Goal: Information Seeking & Learning: Find specific fact

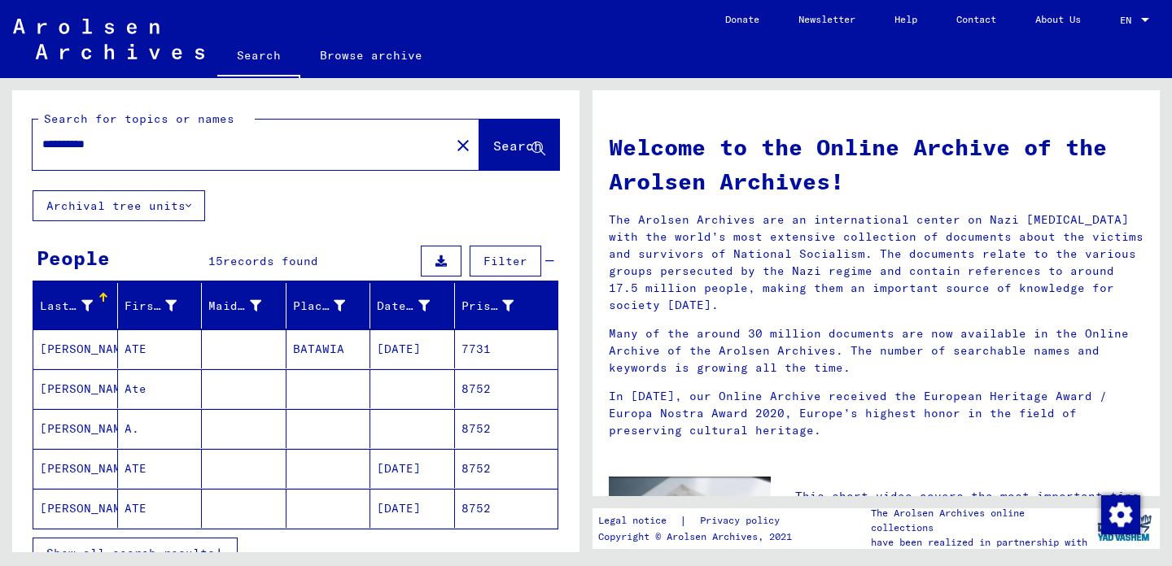
click at [95, 346] on mat-cell "[PERSON_NAME]" at bounding box center [75, 349] width 85 height 39
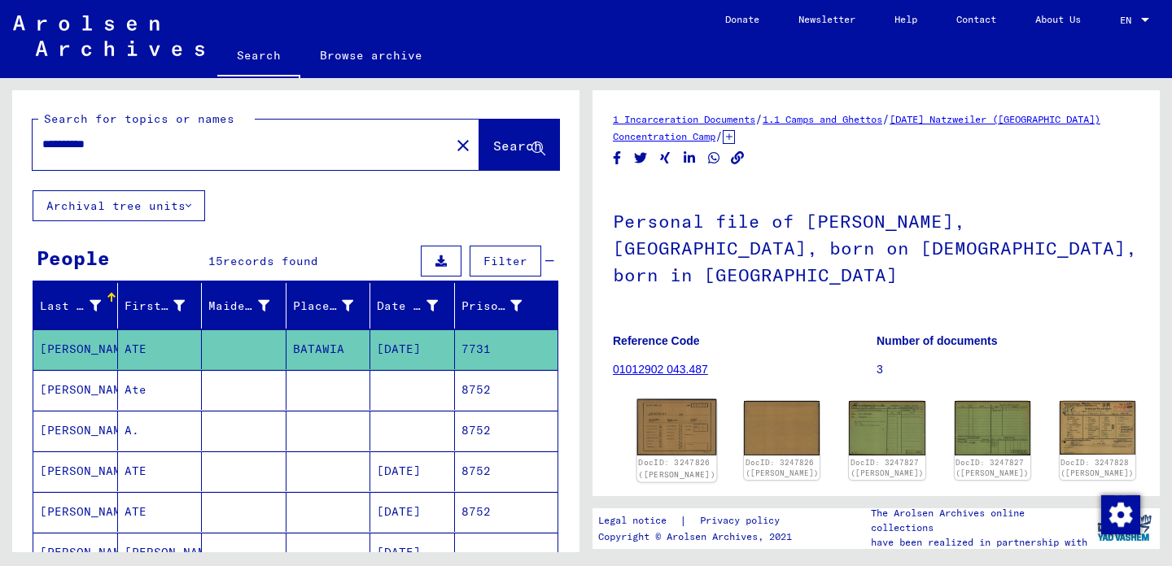
click at [653, 399] on img at bounding box center [677, 427] width 80 height 57
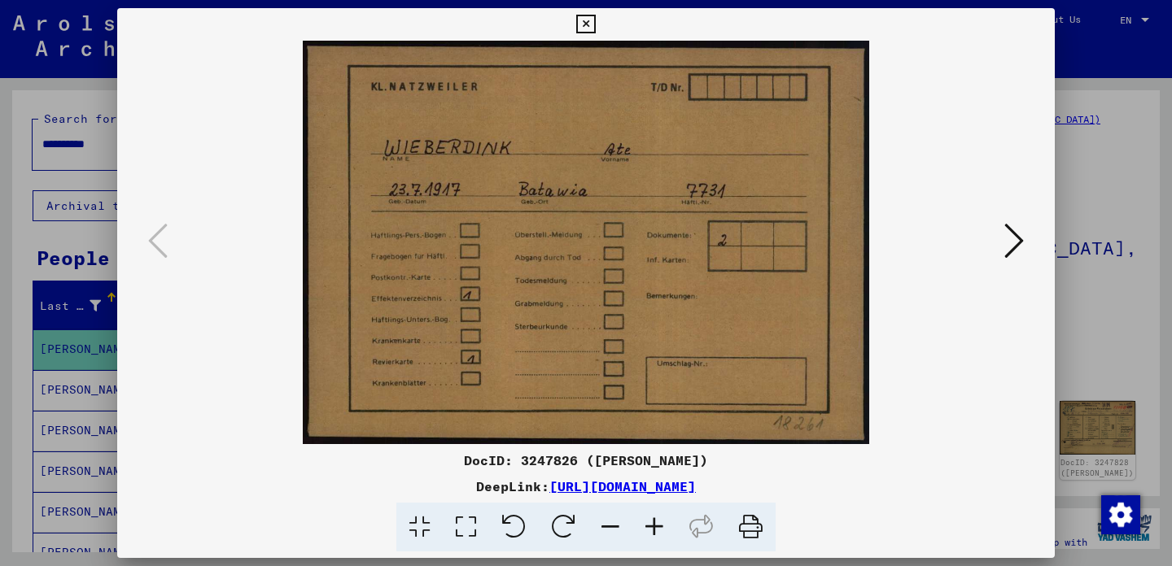
click at [1010, 247] on icon at bounding box center [1014, 240] width 20 height 39
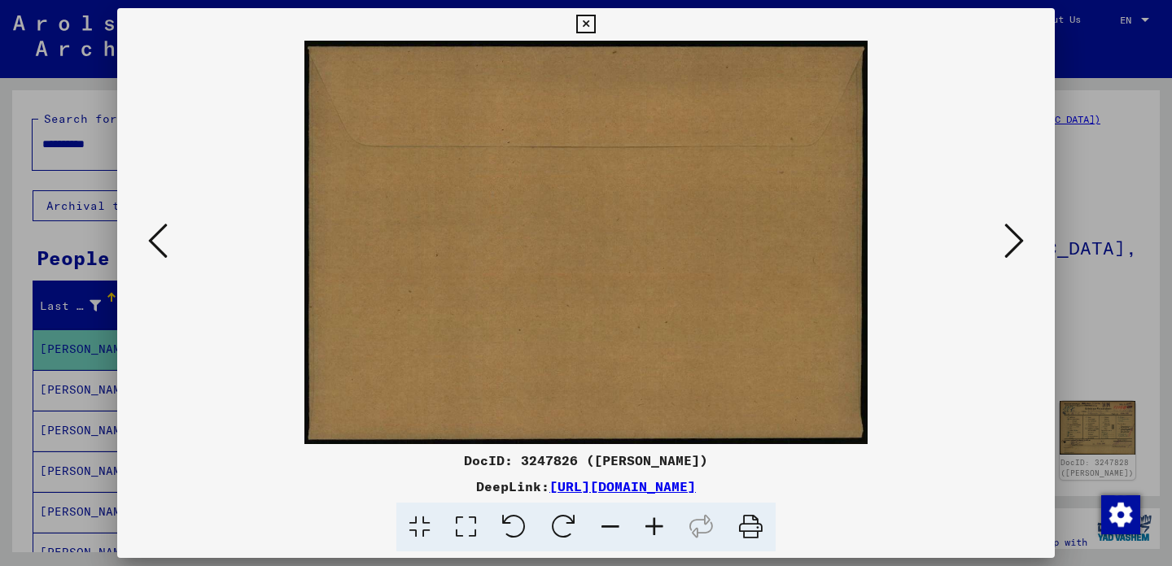
click at [1010, 247] on icon at bounding box center [1014, 240] width 20 height 39
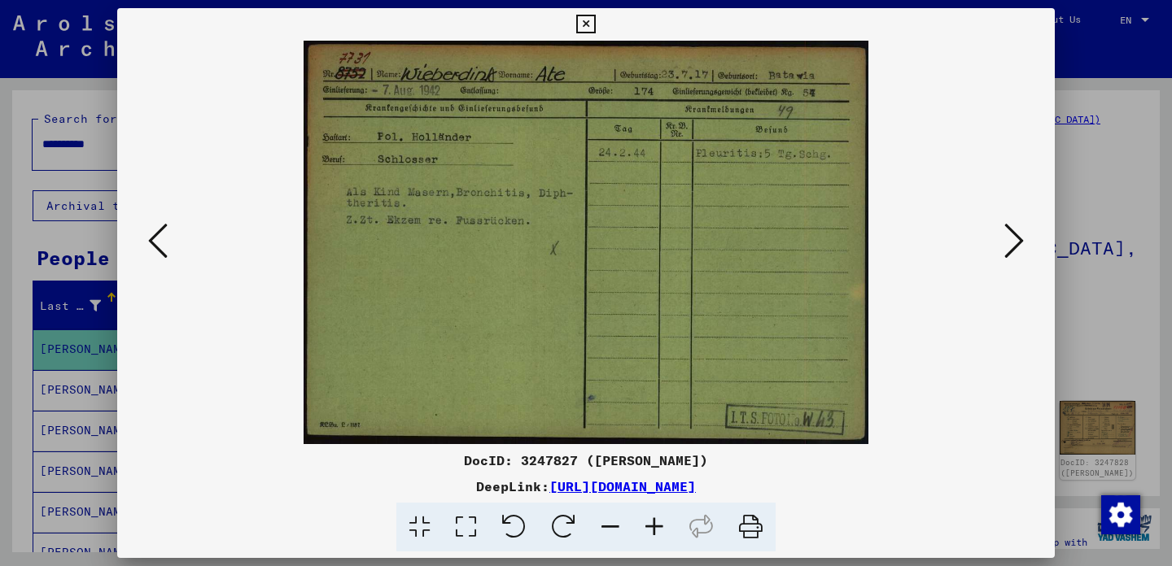
click at [1011, 247] on icon at bounding box center [1014, 240] width 20 height 39
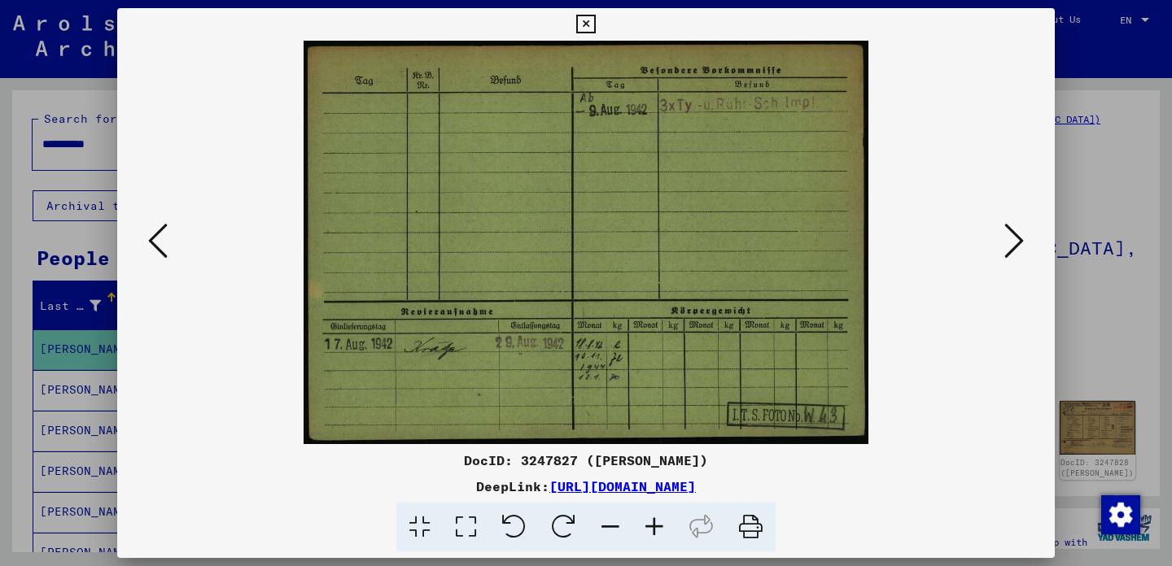
click at [161, 251] on icon at bounding box center [158, 240] width 20 height 39
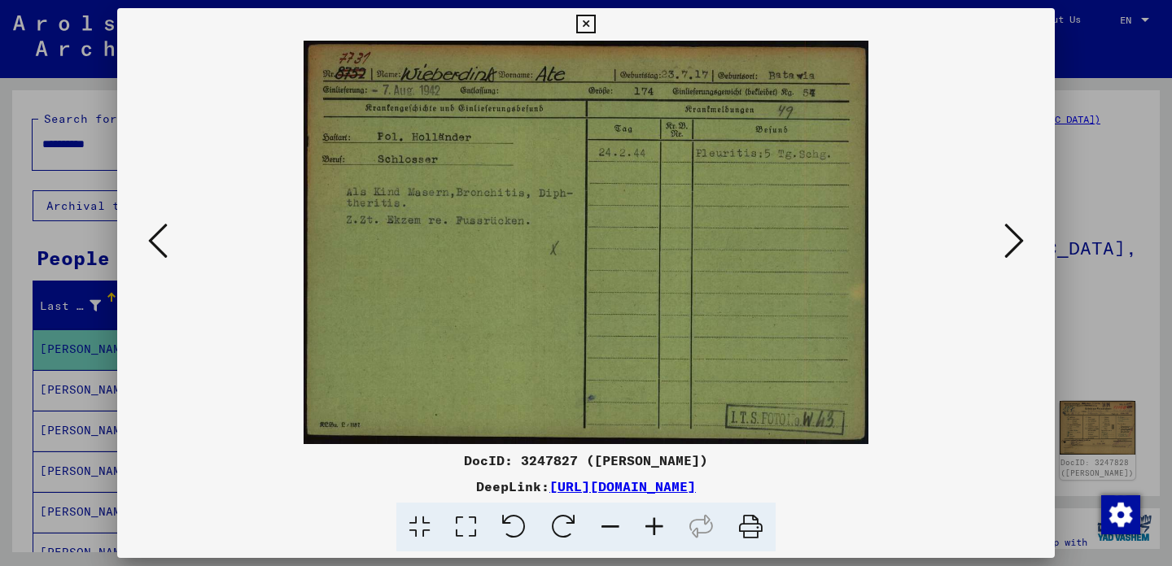
click at [1018, 245] on icon at bounding box center [1014, 240] width 20 height 39
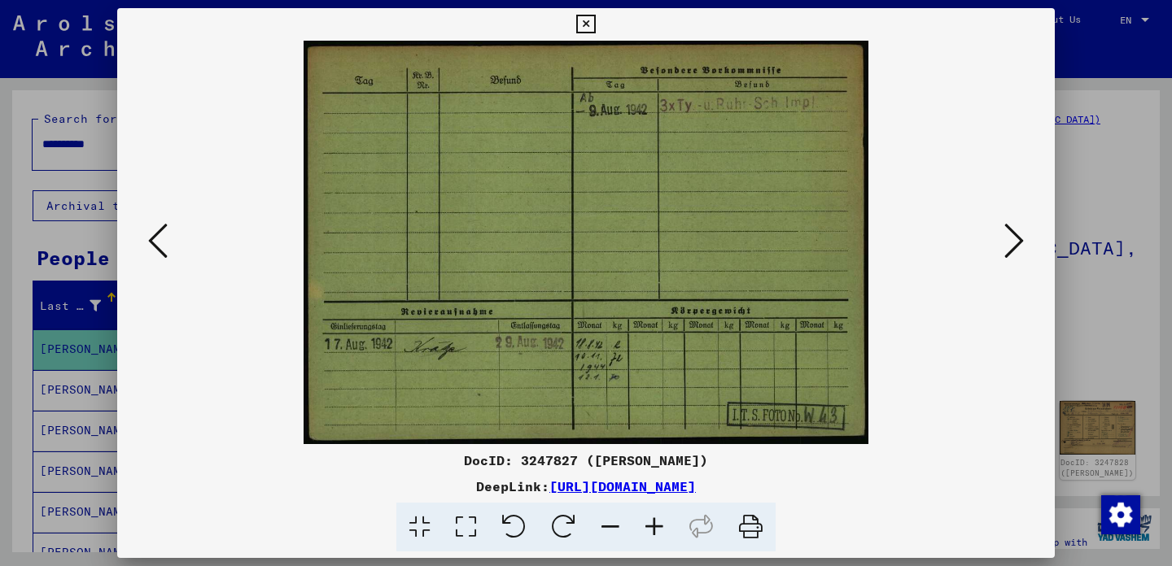
click at [1018, 245] on icon at bounding box center [1014, 240] width 20 height 39
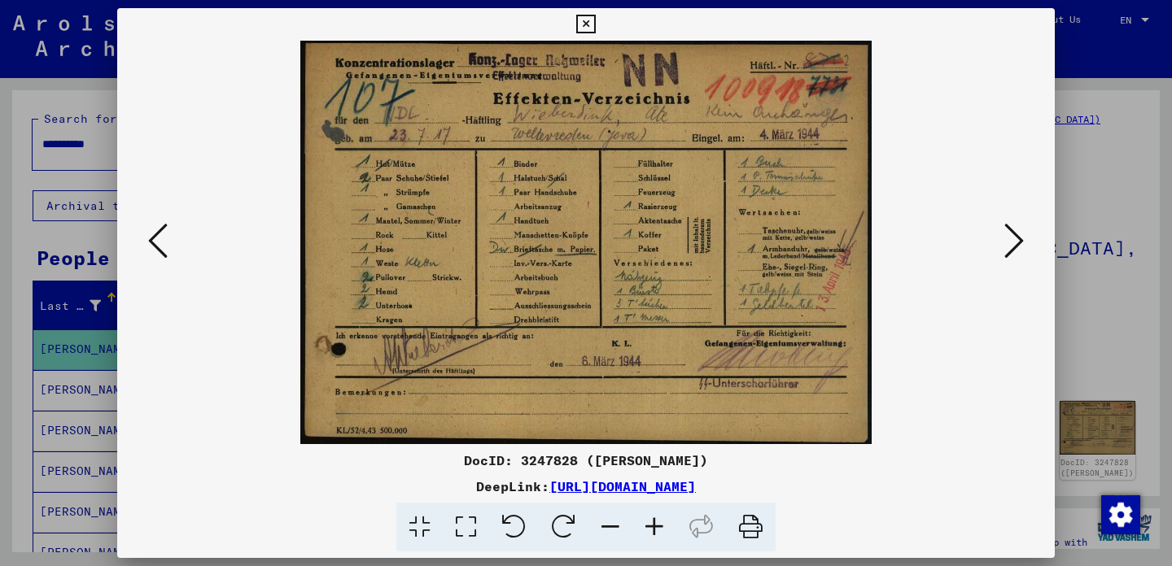
click at [155, 242] on icon at bounding box center [158, 240] width 20 height 39
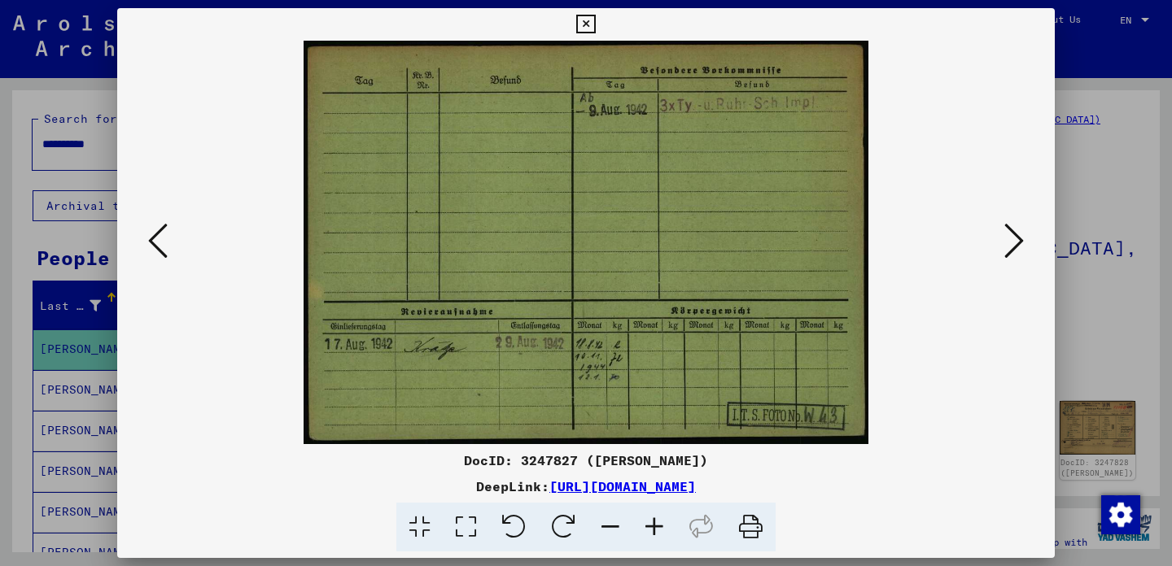
click at [155, 242] on icon at bounding box center [158, 240] width 20 height 39
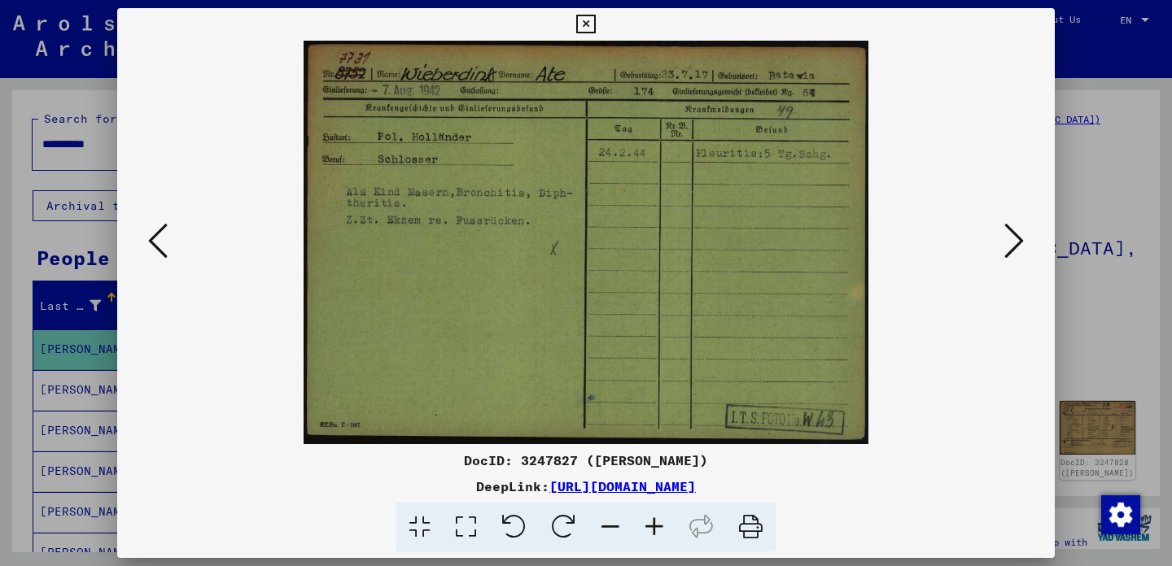
click at [155, 242] on icon at bounding box center [158, 240] width 20 height 39
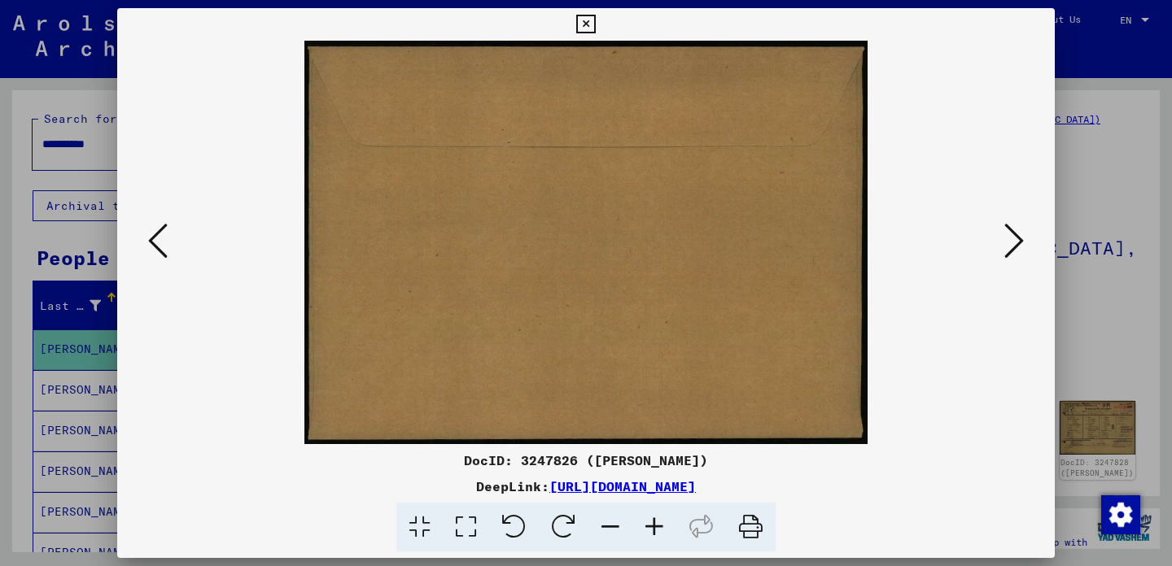
click at [155, 242] on icon at bounding box center [158, 240] width 20 height 39
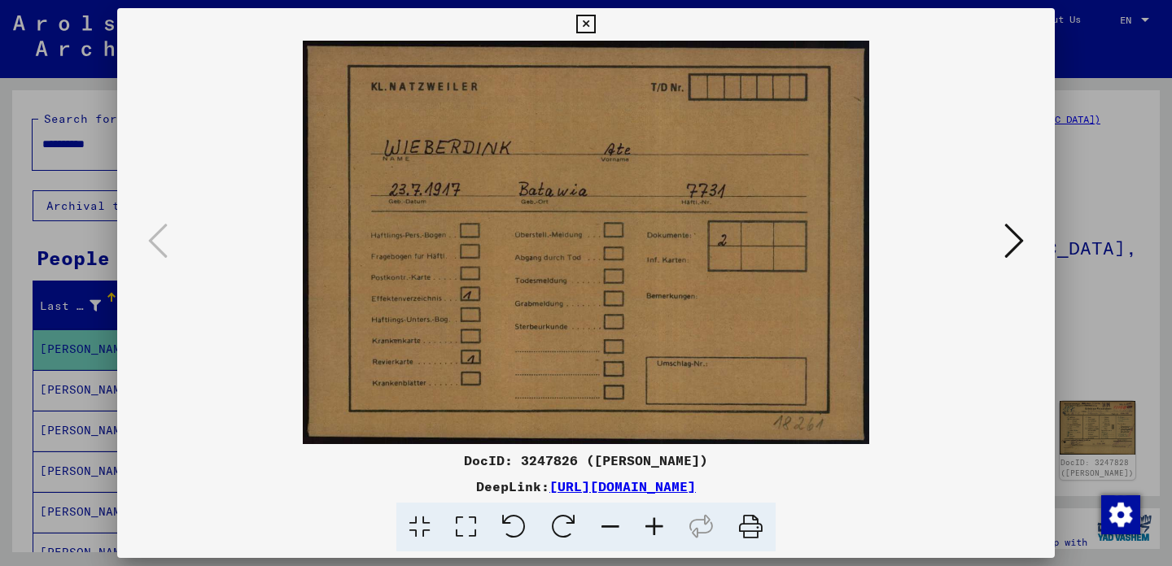
click at [1019, 244] on icon at bounding box center [1014, 240] width 20 height 39
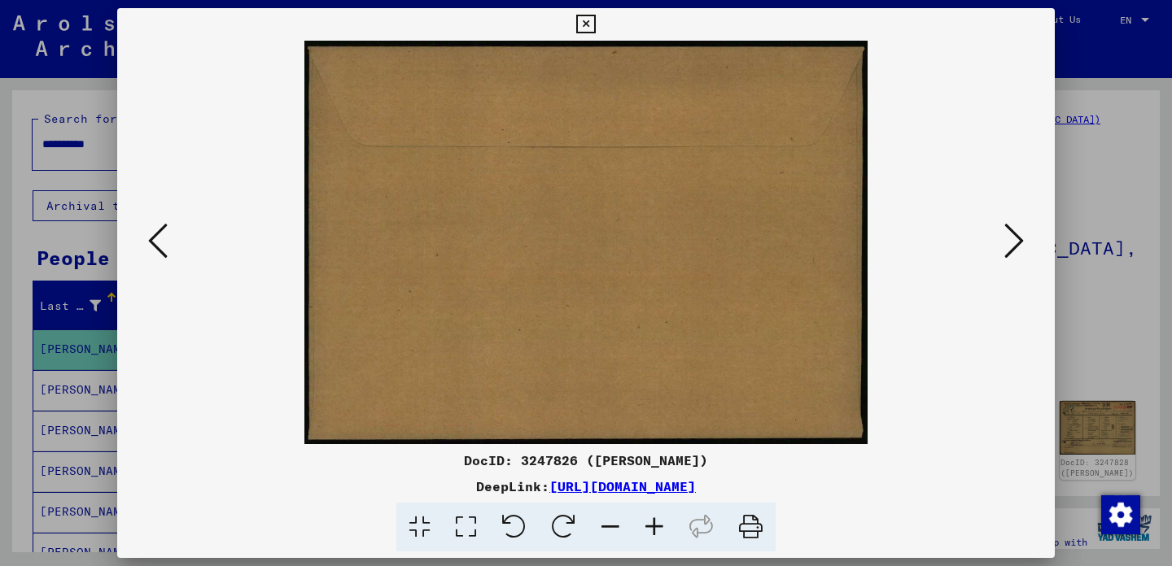
click at [1019, 244] on icon at bounding box center [1014, 240] width 20 height 39
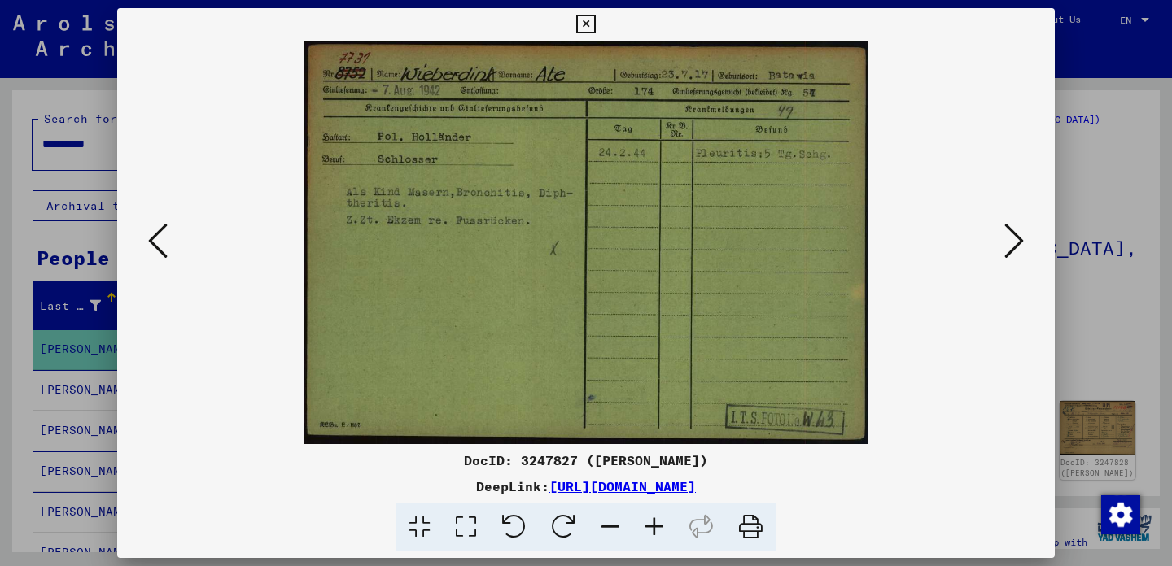
click at [1019, 244] on icon at bounding box center [1014, 240] width 20 height 39
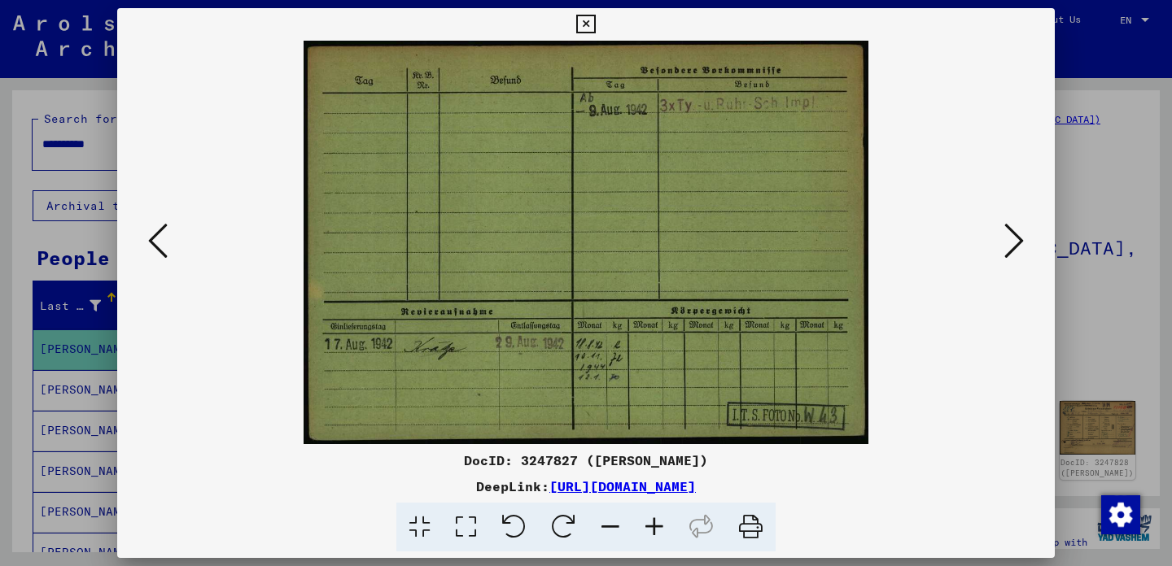
click at [1019, 244] on icon at bounding box center [1014, 240] width 20 height 39
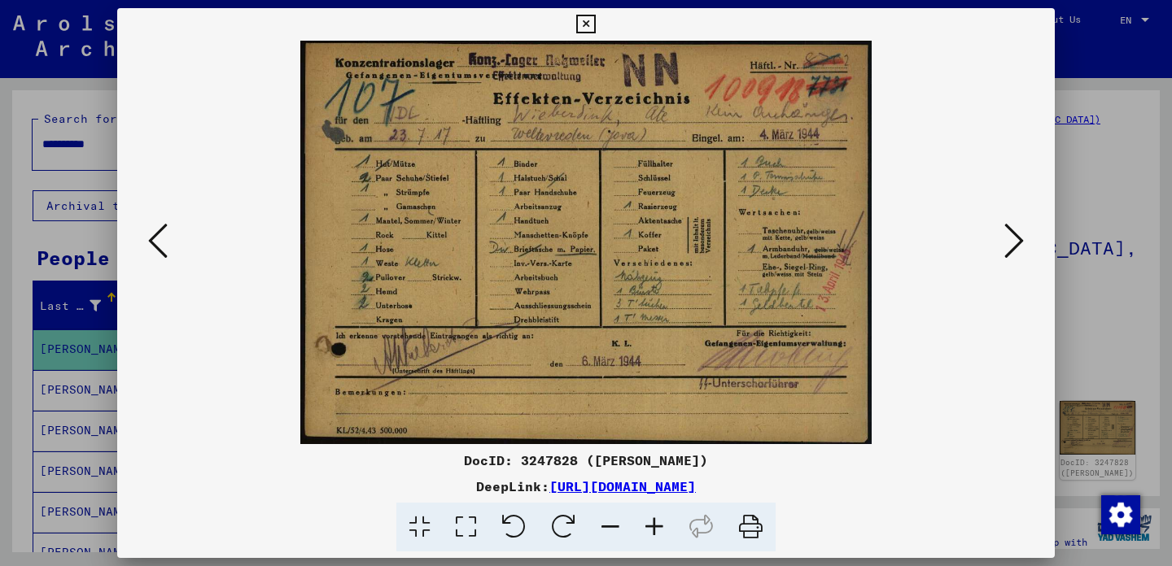
click at [1019, 244] on icon at bounding box center [1014, 240] width 20 height 39
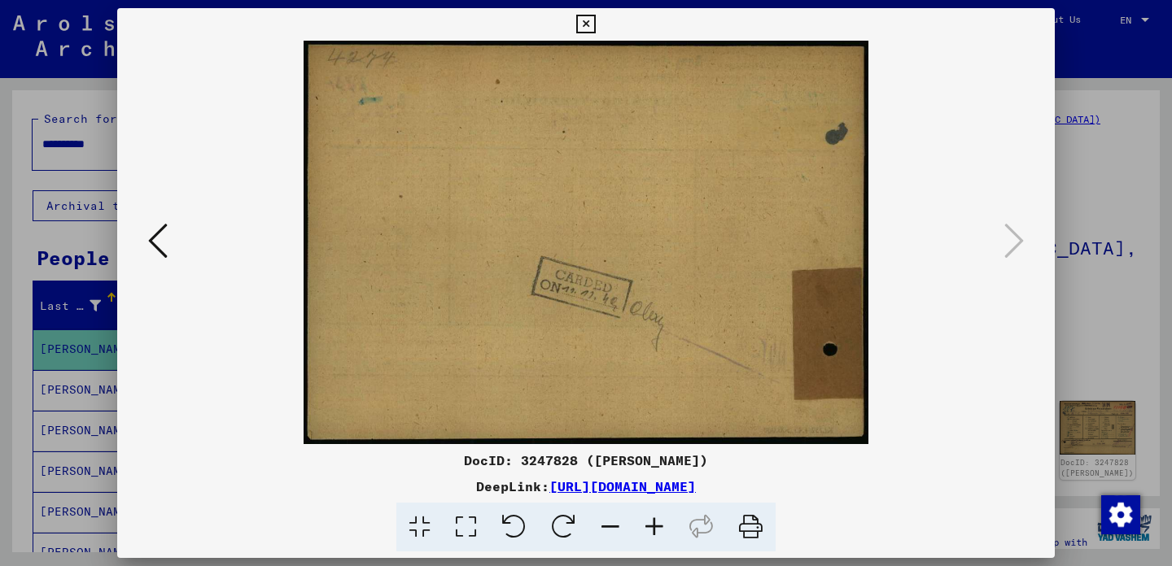
click at [595, 28] on icon at bounding box center [585, 25] width 19 height 20
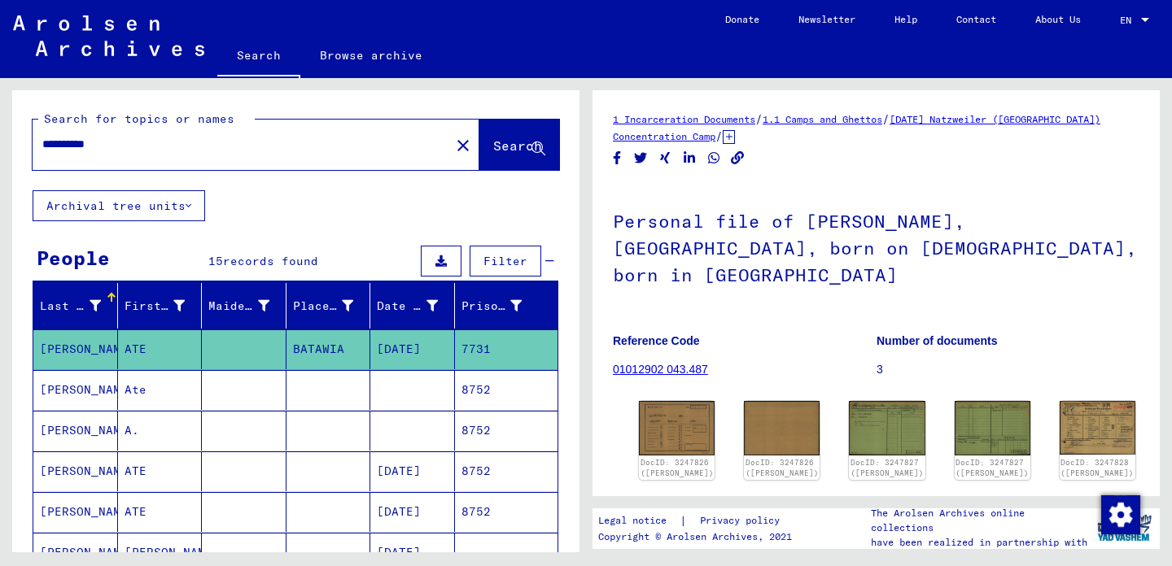
click at [67, 392] on mat-cell "[PERSON_NAME]" at bounding box center [75, 390] width 85 height 40
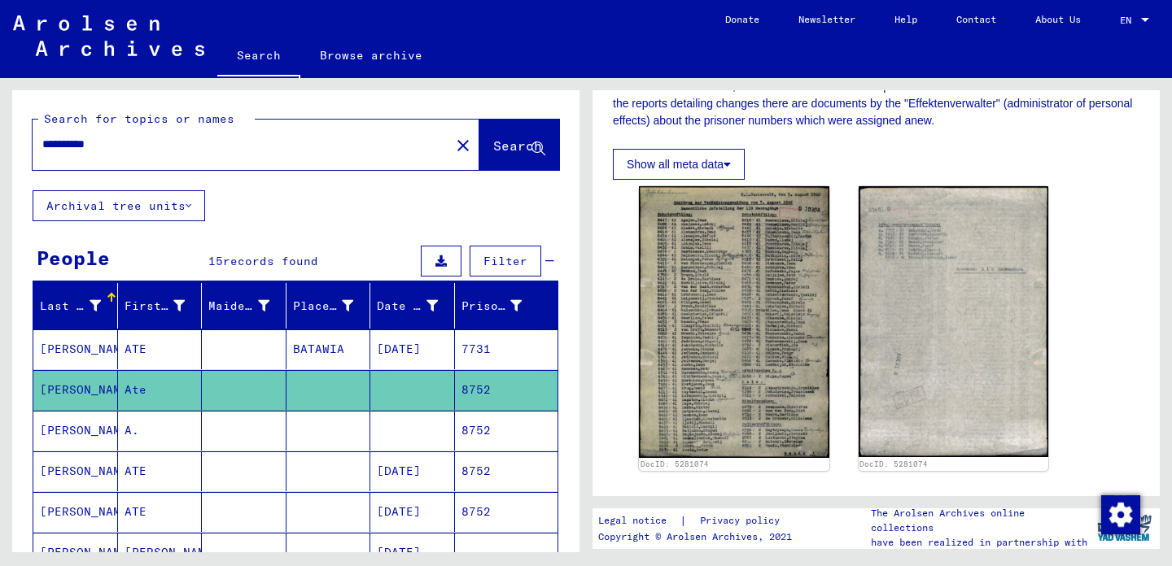
scroll to position [337, 0]
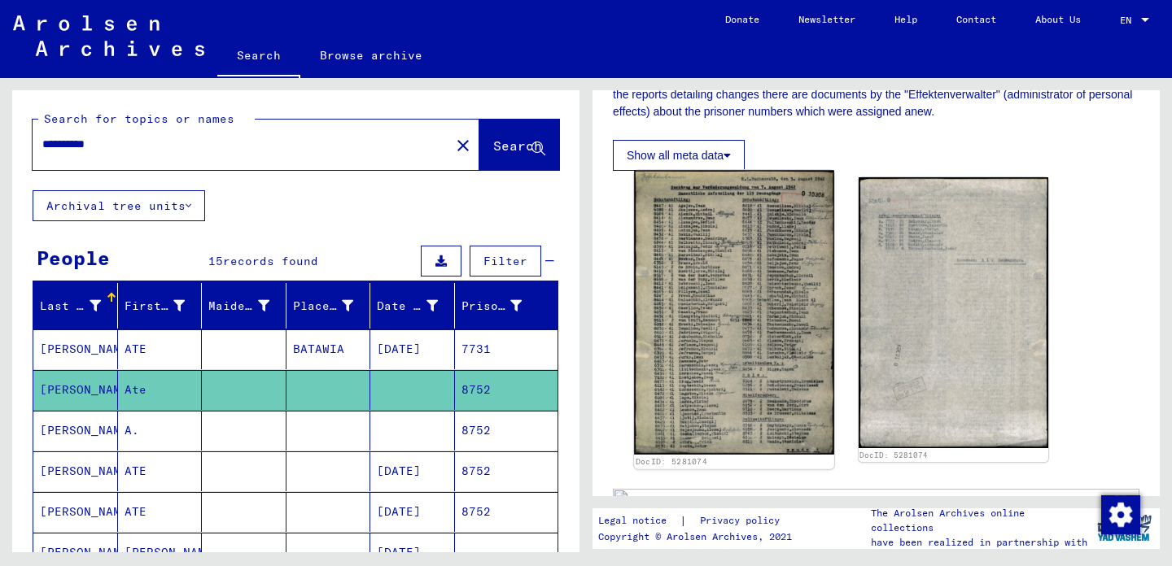
click at [715, 297] on img at bounding box center [733, 312] width 199 height 285
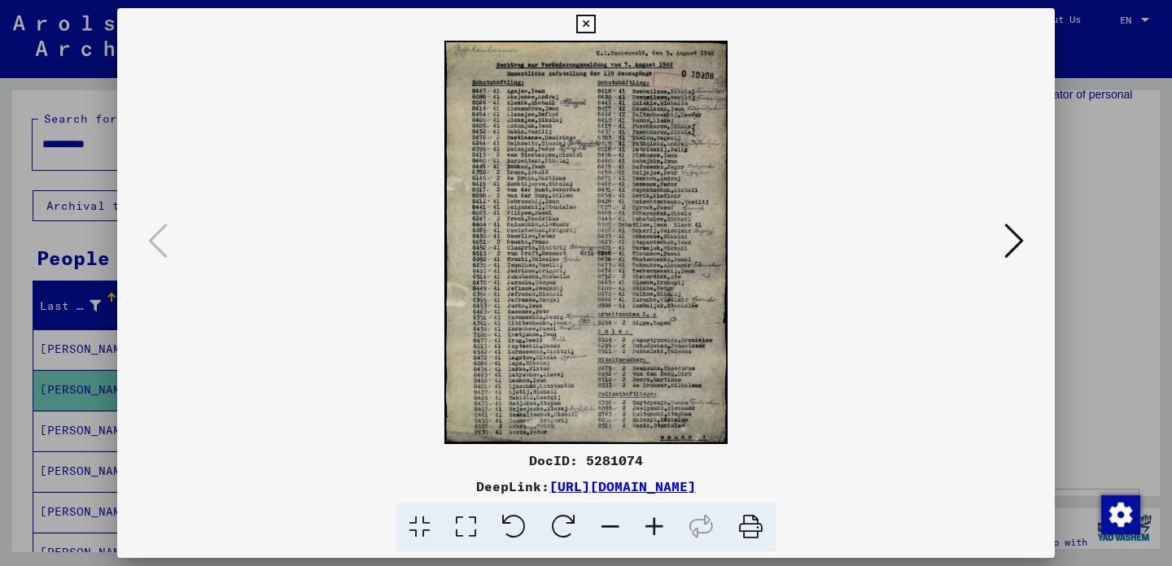
click at [1019, 247] on icon at bounding box center [1014, 240] width 20 height 39
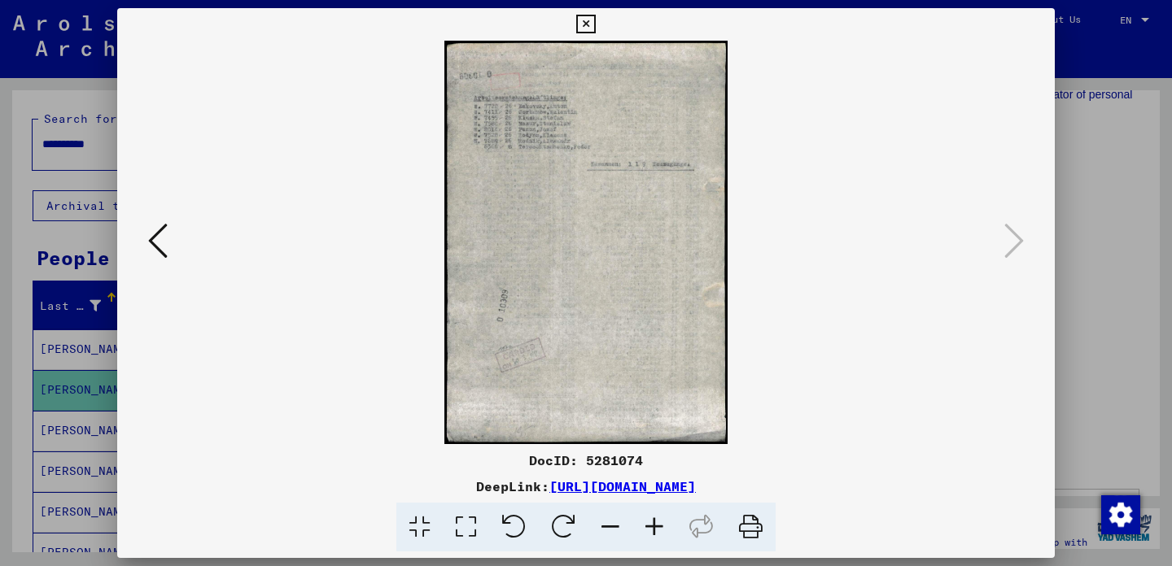
click at [595, 24] on icon at bounding box center [585, 25] width 19 height 20
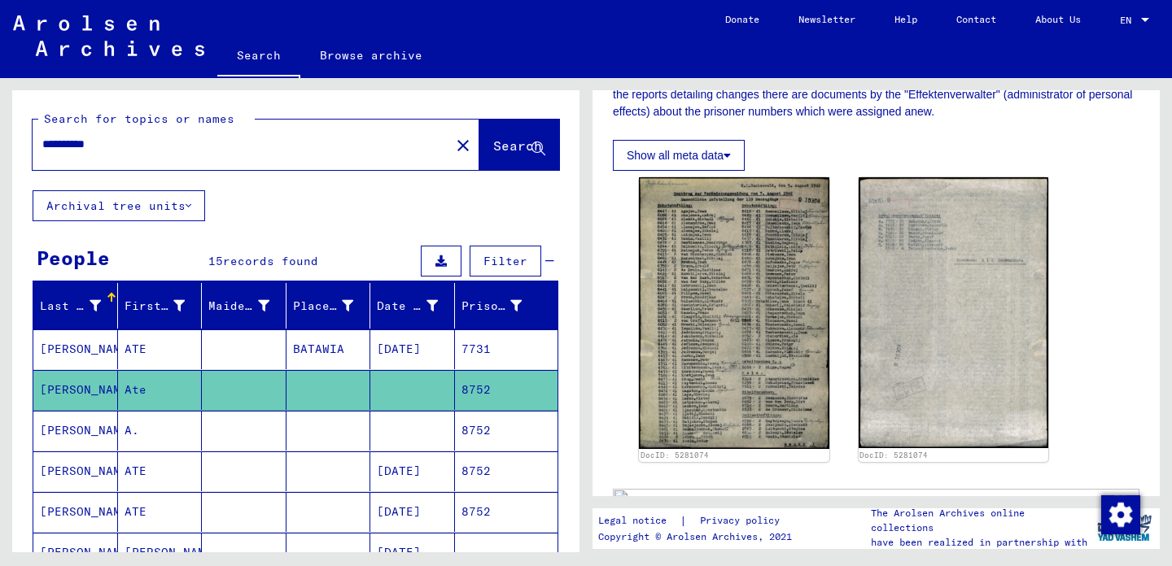
click at [85, 429] on mat-cell "[PERSON_NAME]" at bounding box center [75, 431] width 85 height 40
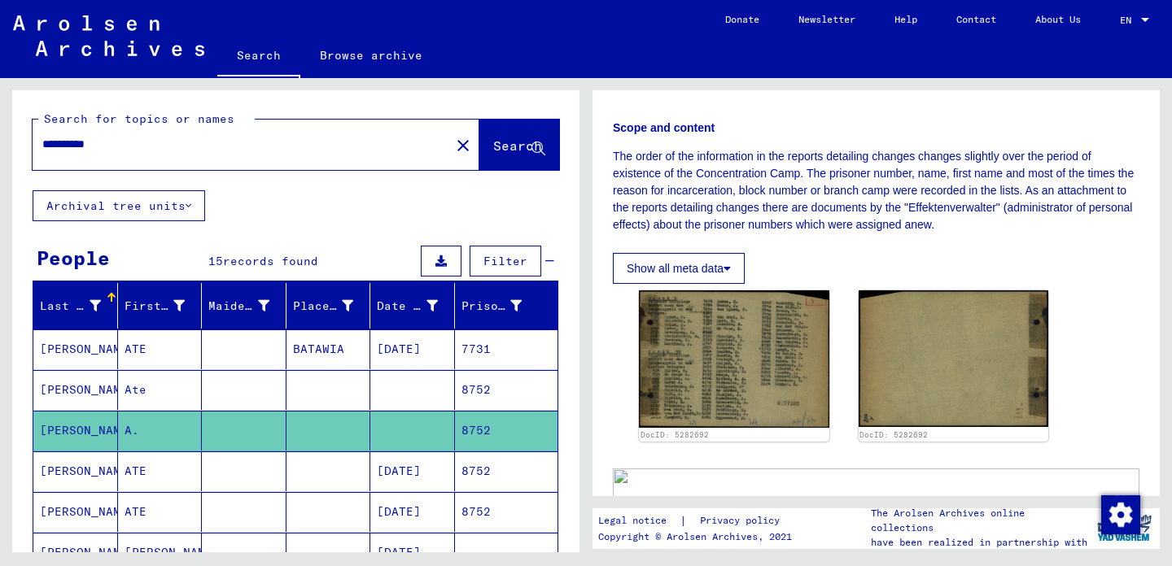
scroll to position [233, 0]
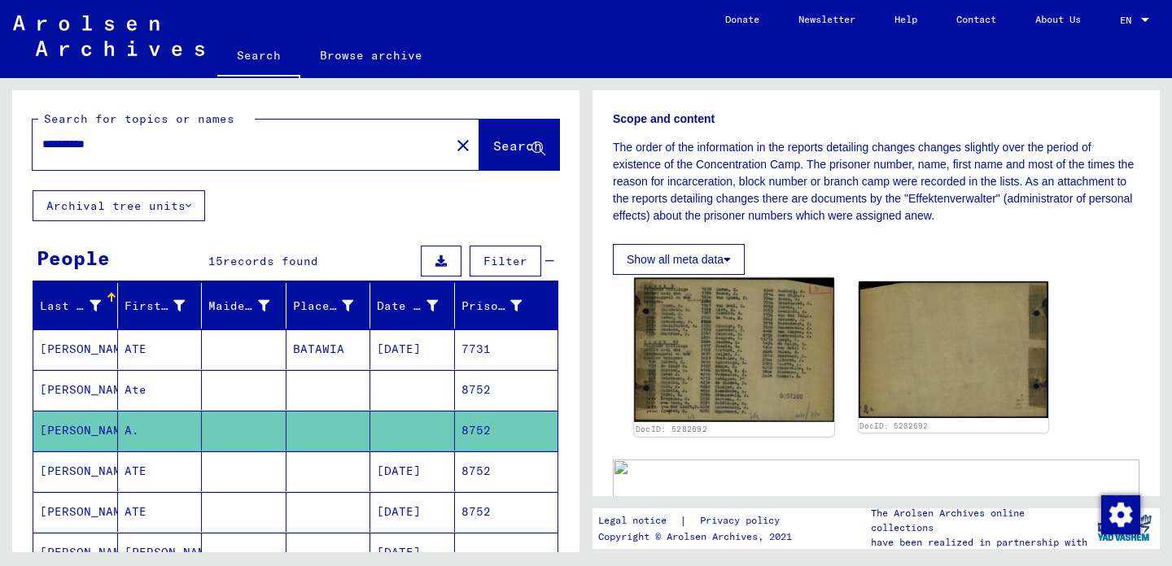
click at [751, 338] on img at bounding box center [733, 350] width 199 height 144
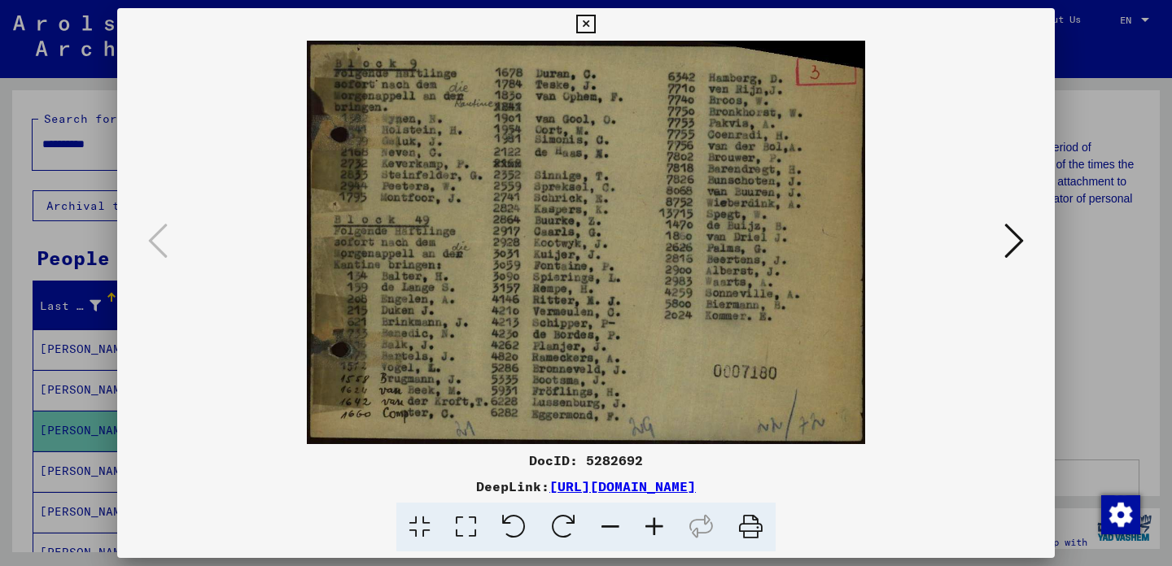
click at [595, 22] on icon at bounding box center [585, 25] width 19 height 20
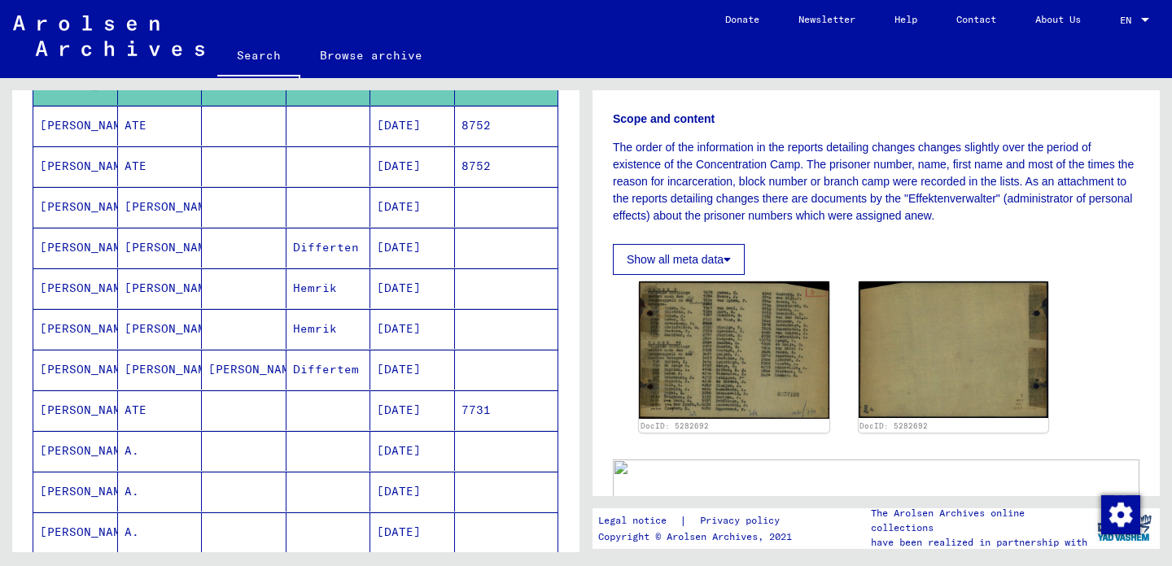
scroll to position [312, 0]
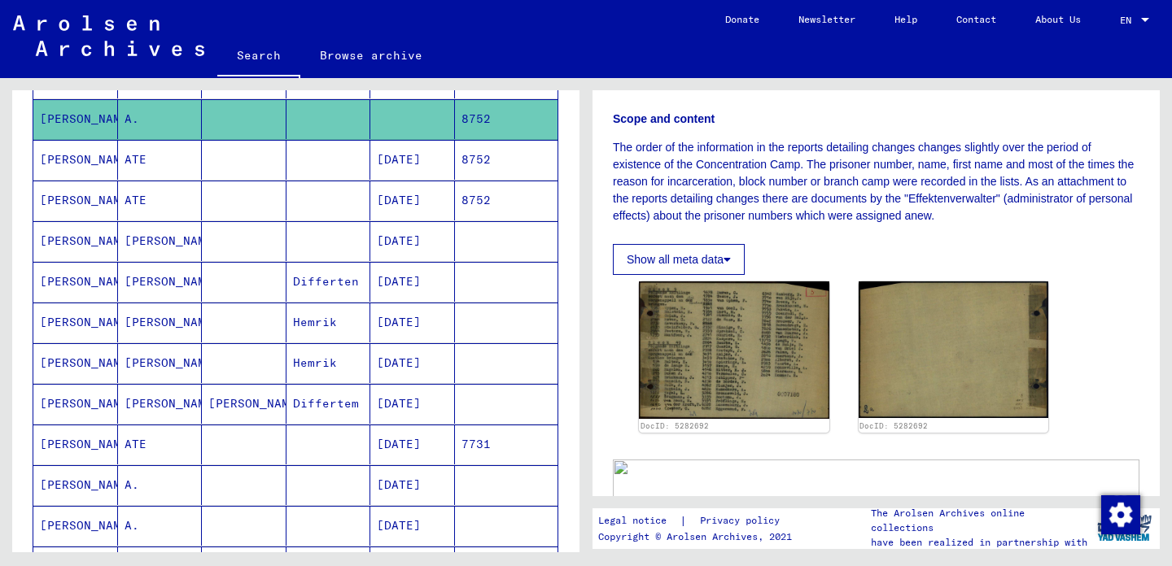
click at [92, 159] on mat-cell "[PERSON_NAME]" at bounding box center [75, 160] width 85 height 40
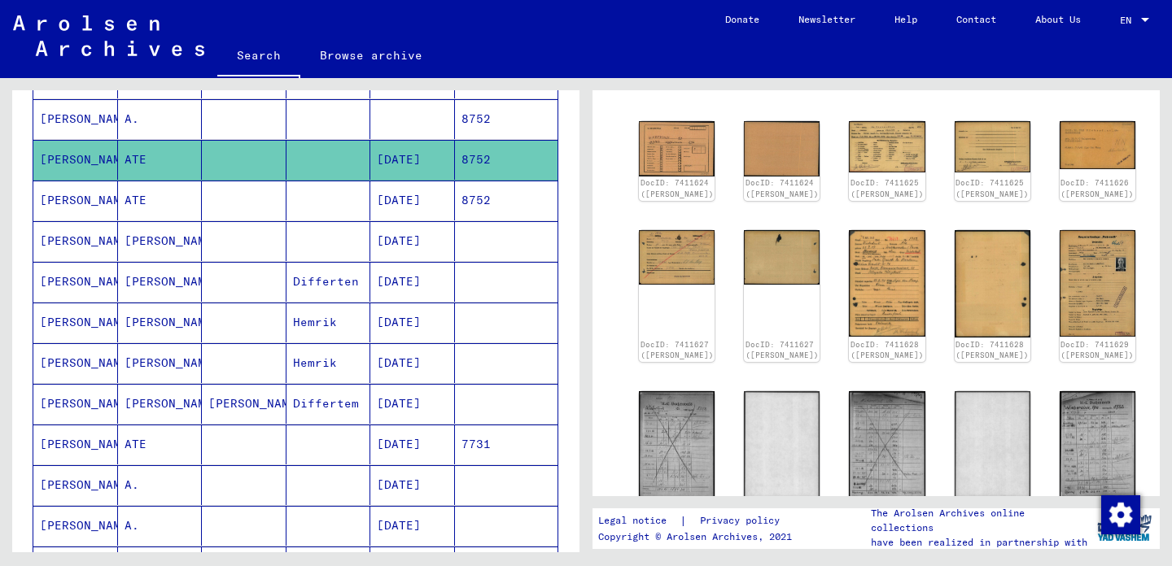
scroll to position [156, 0]
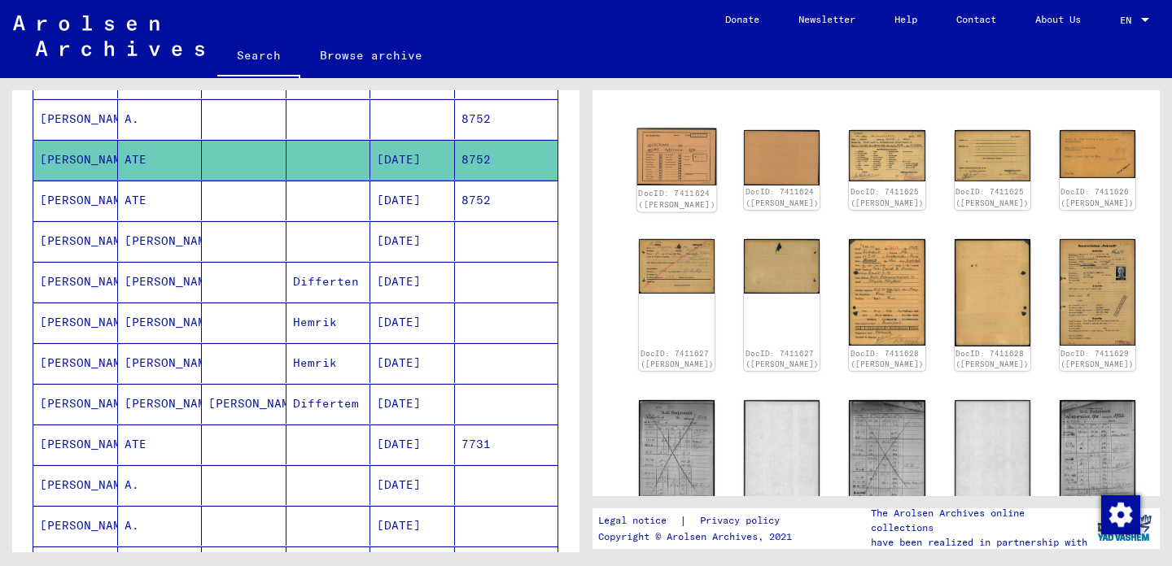
click at [651, 188] on link "DocID: 7411624 ([PERSON_NAME])" at bounding box center [676, 198] width 77 height 21
click at [658, 153] on img at bounding box center [677, 158] width 80 height 58
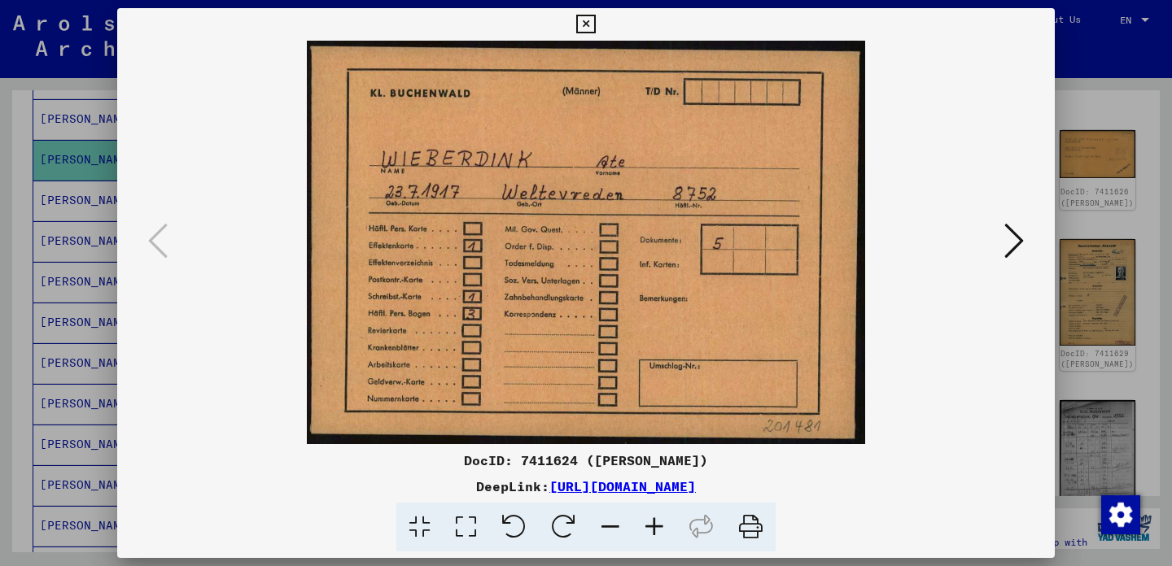
click at [1015, 245] on icon at bounding box center [1014, 240] width 20 height 39
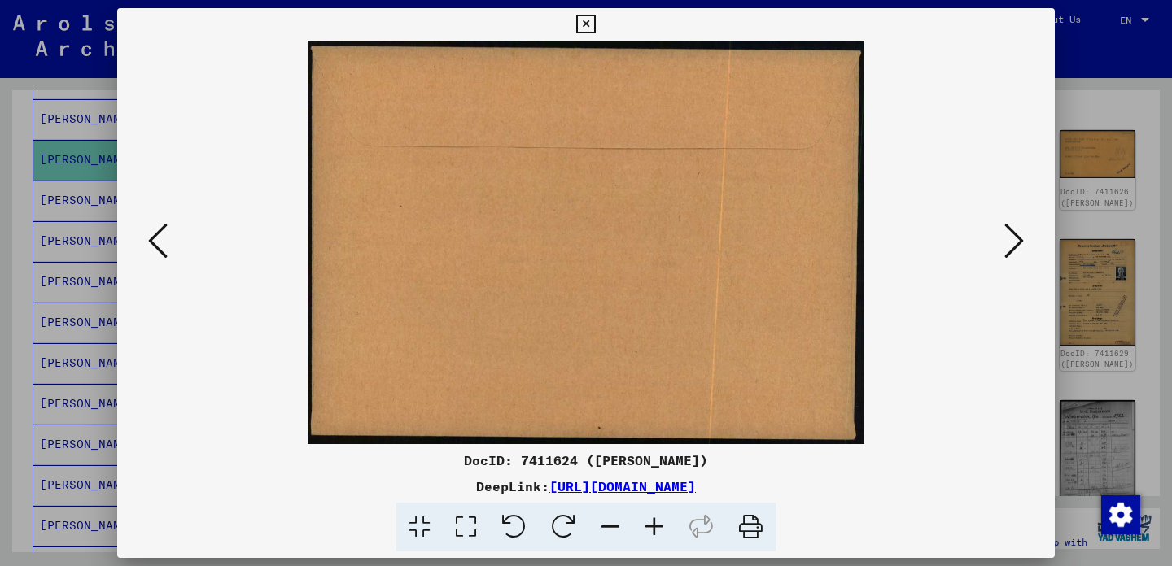
click at [1015, 245] on icon at bounding box center [1014, 240] width 20 height 39
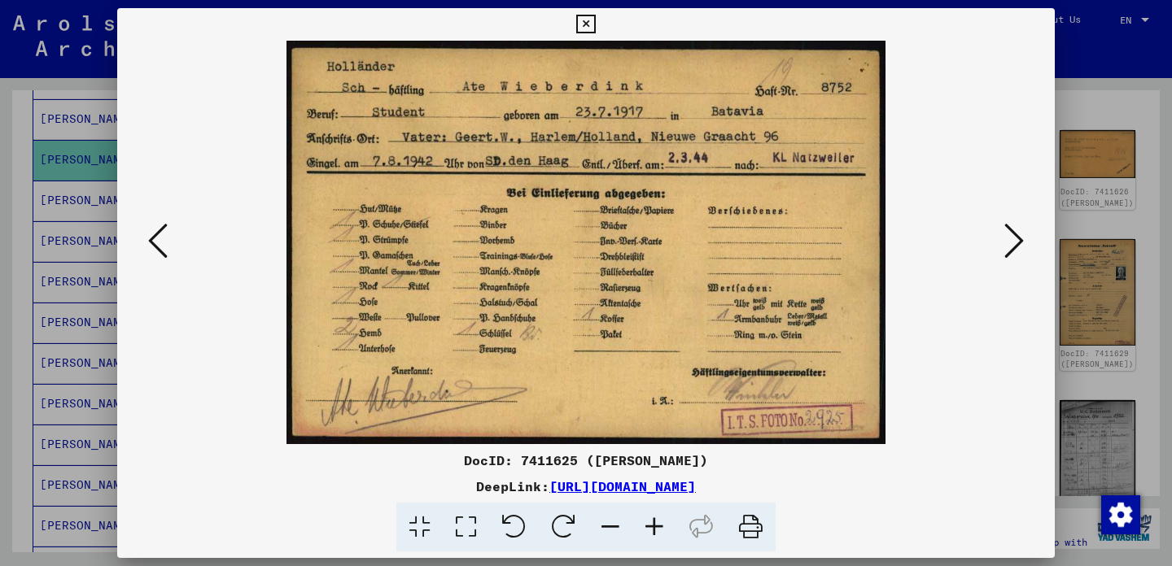
click at [1015, 245] on icon at bounding box center [1014, 240] width 20 height 39
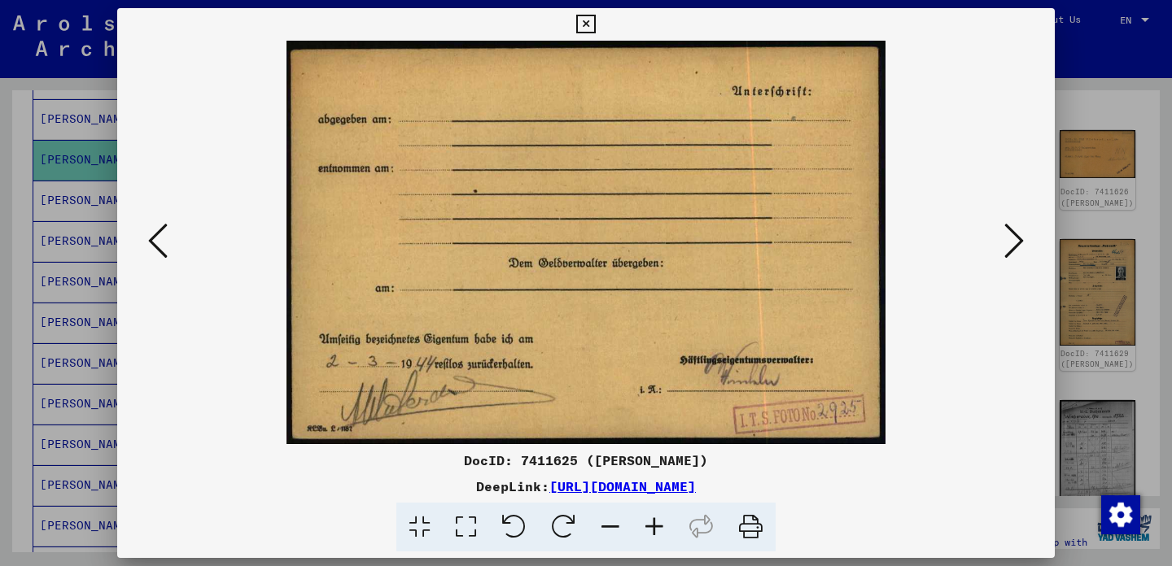
click at [1015, 245] on icon at bounding box center [1014, 240] width 20 height 39
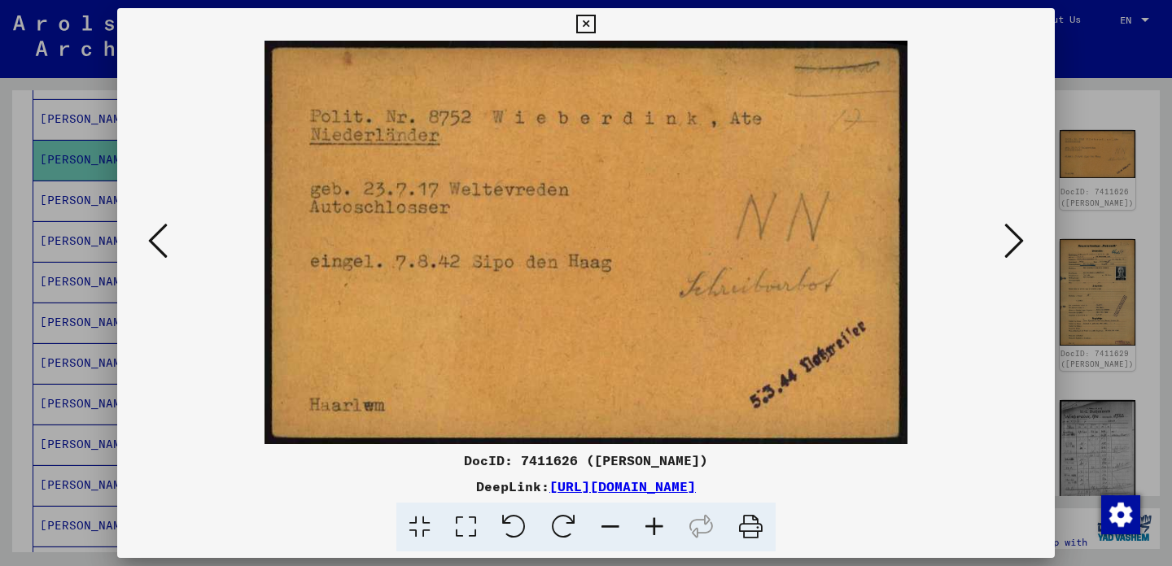
click at [1015, 241] on icon at bounding box center [1014, 240] width 20 height 39
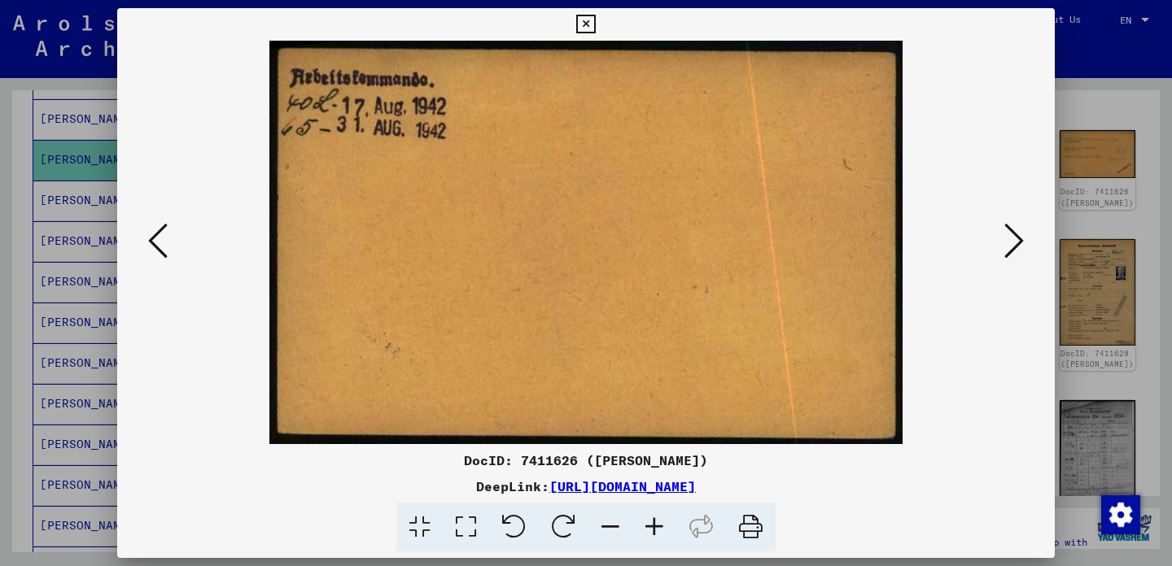
click at [1015, 241] on icon at bounding box center [1014, 240] width 20 height 39
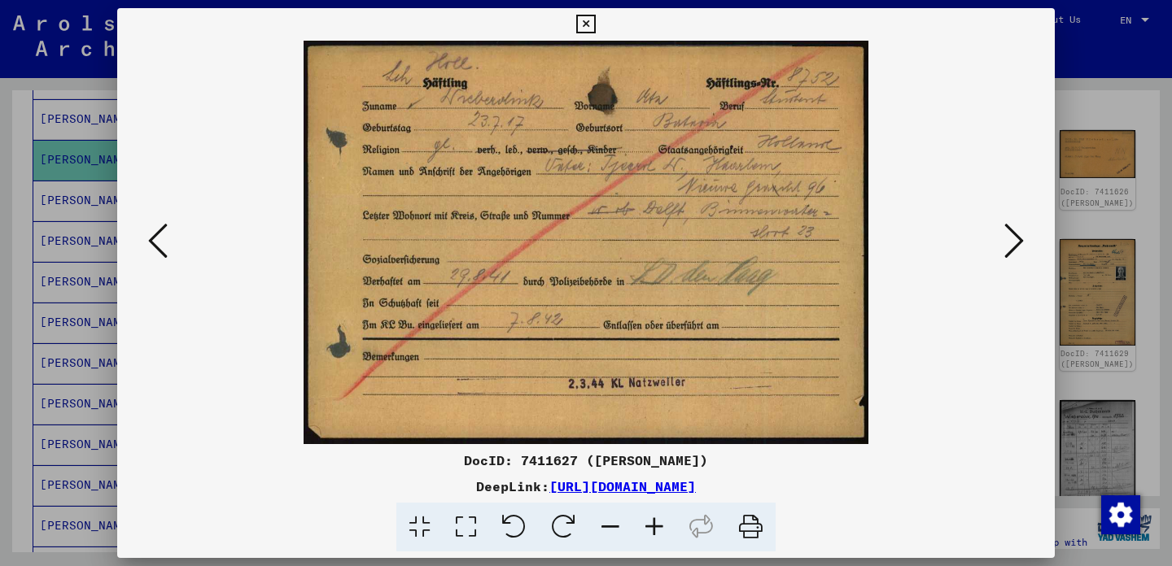
click at [1015, 241] on icon at bounding box center [1014, 240] width 20 height 39
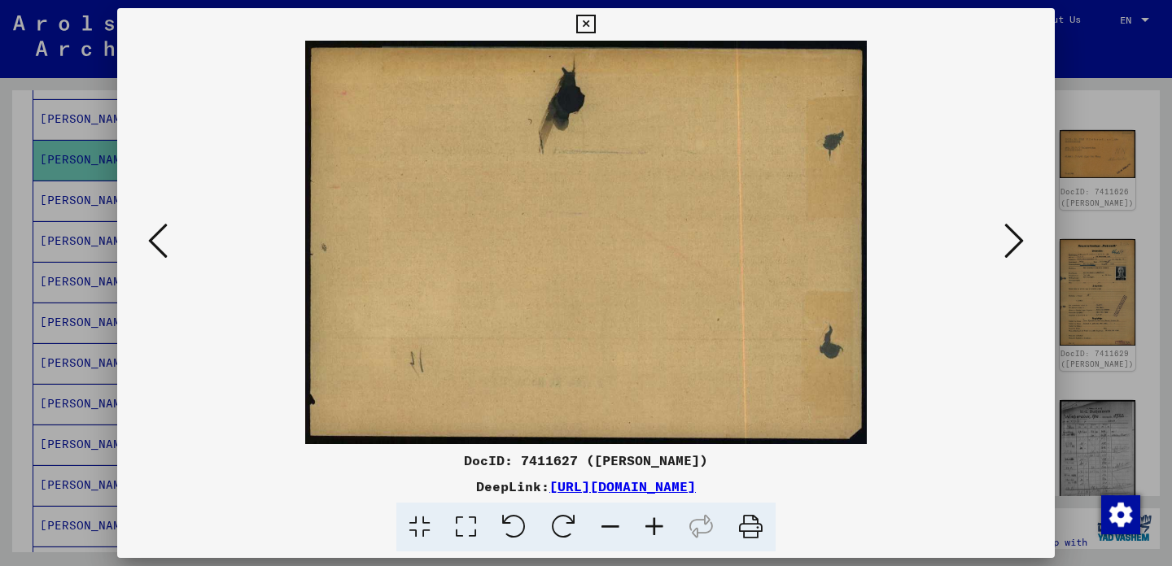
click at [1015, 241] on icon at bounding box center [1014, 240] width 20 height 39
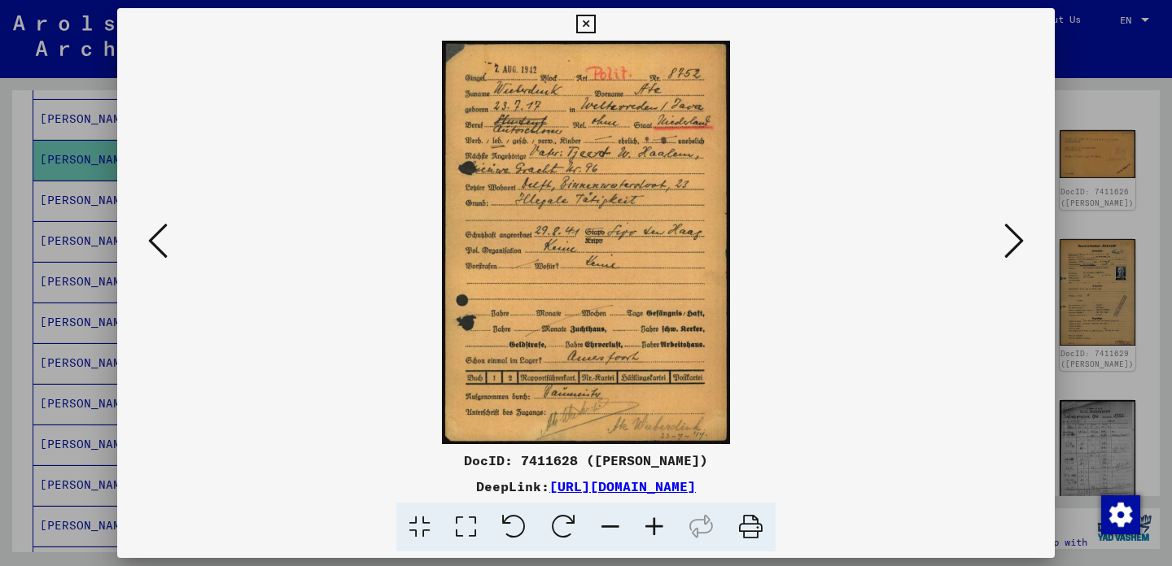
click at [1015, 241] on icon at bounding box center [1014, 240] width 20 height 39
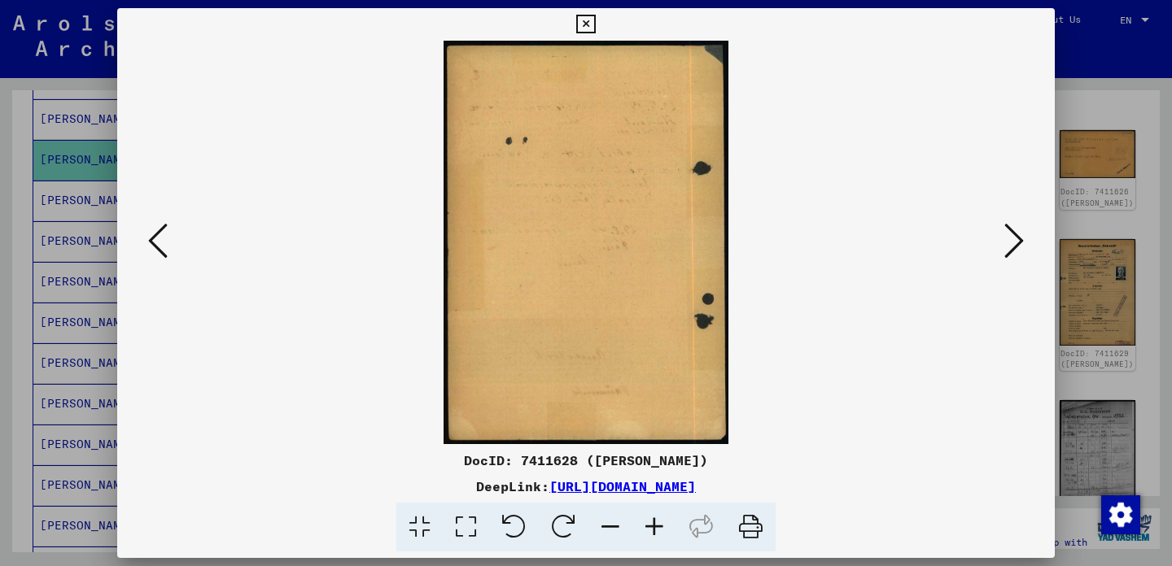
click at [1015, 241] on icon at bounding box center [1014, 240] width 20 height 39
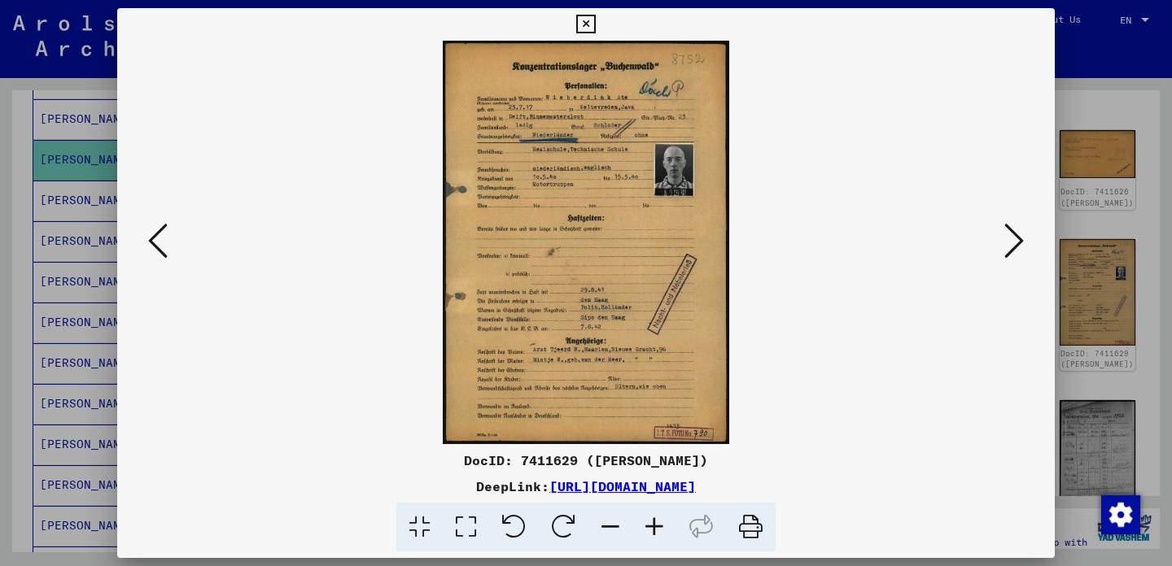
click at [621, 334] on img at bounding box center [585, 243] width 827 height 404
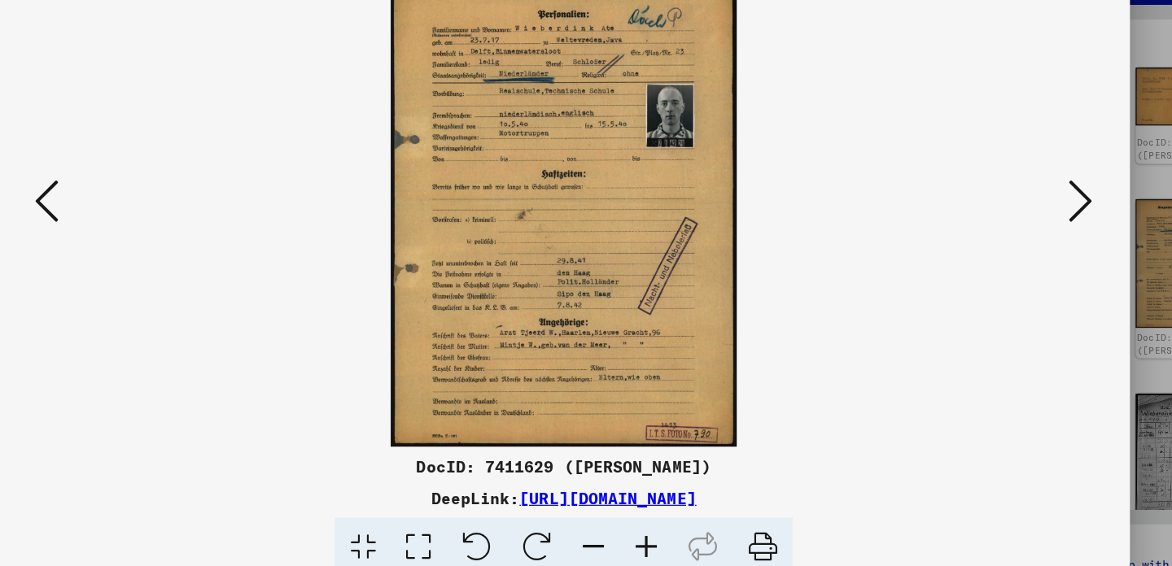
click at [1004, 221] on icon at bounding box center [1014, 240] width 20 height 39
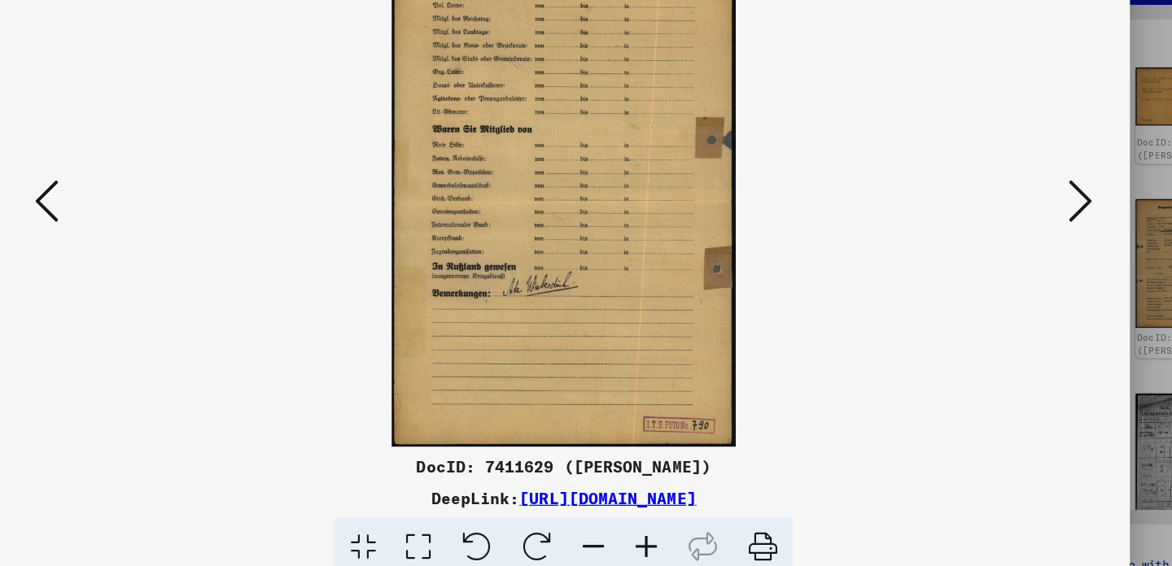
click at [1004, 221] on icon at bounding box center [1014, 240] width 20 height 39
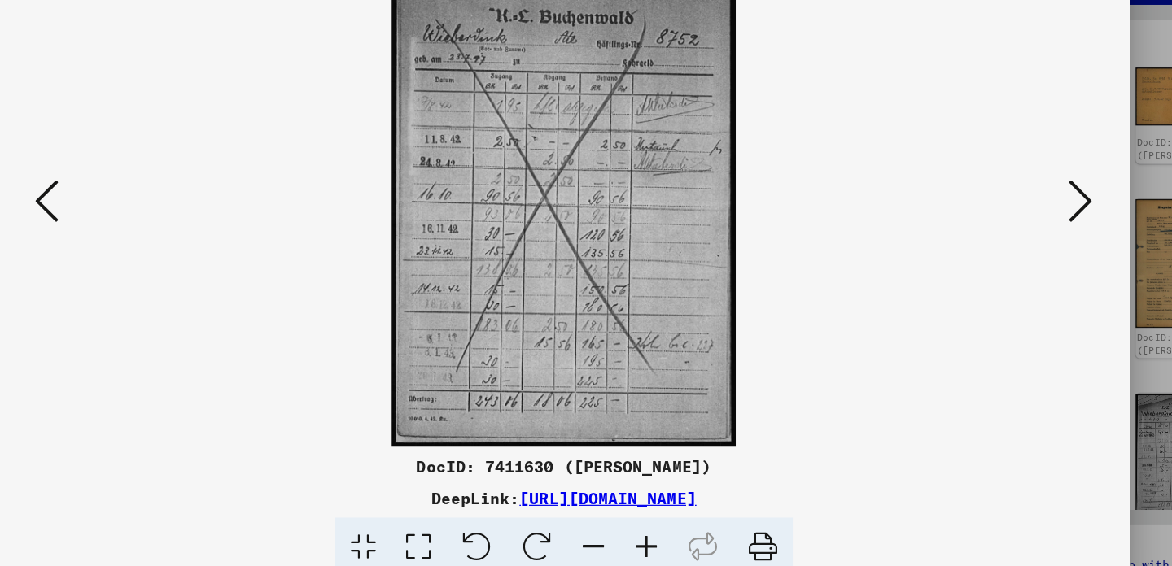
click at [1004, 221] on icon at bounding box center [1014, 240] width 20 height 39
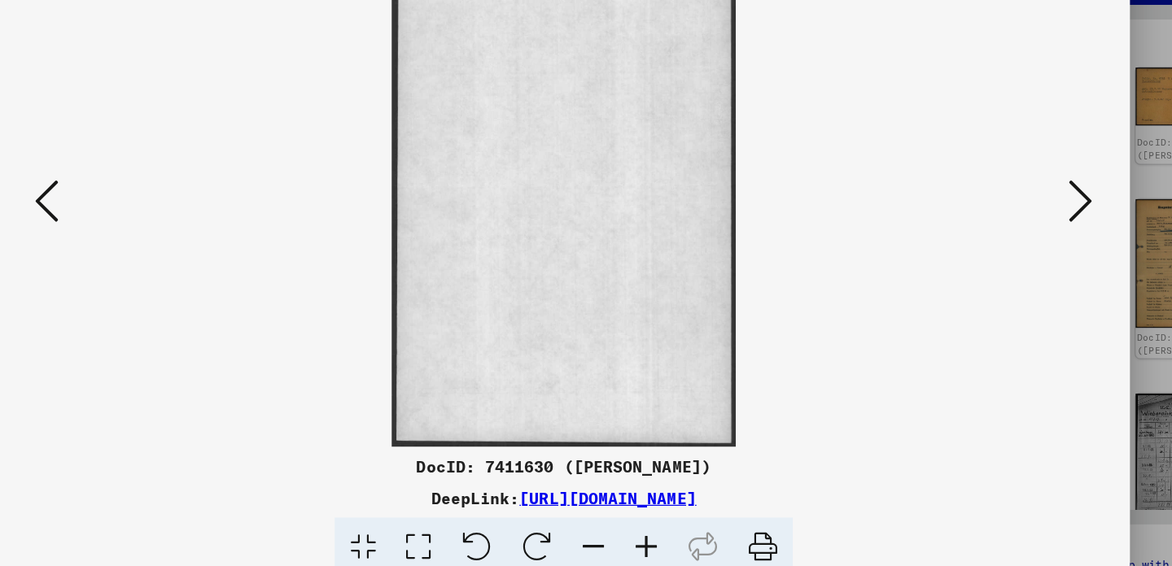
click at [1004, 221] on icon at bounding box center [1014, 240] width 20 height 39
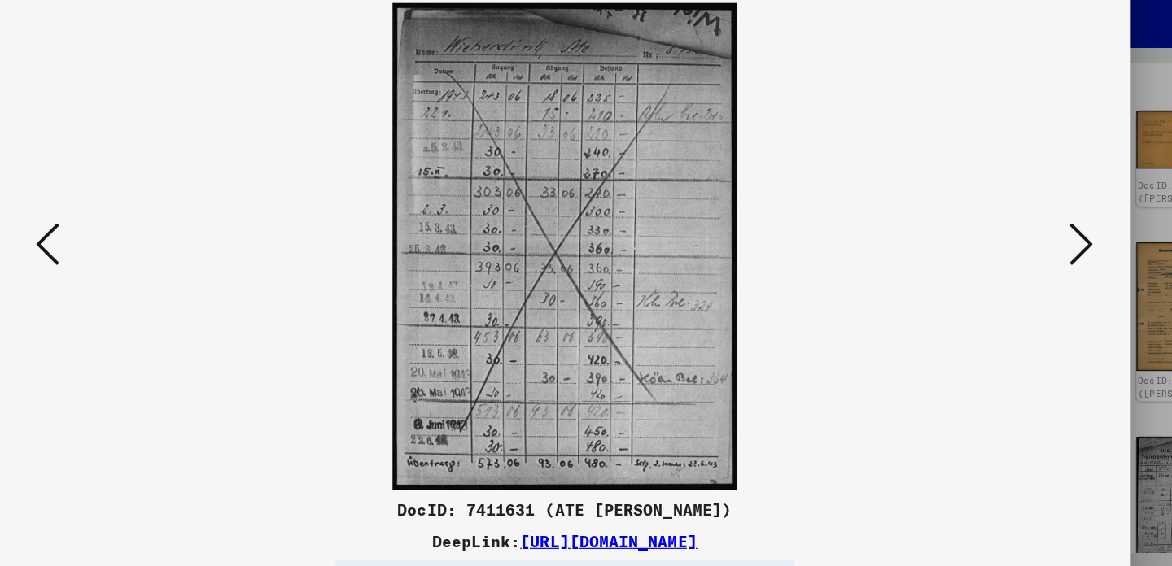
click at [1004, 221] on icon at bounding box center [1014, 240] width 20 height 39
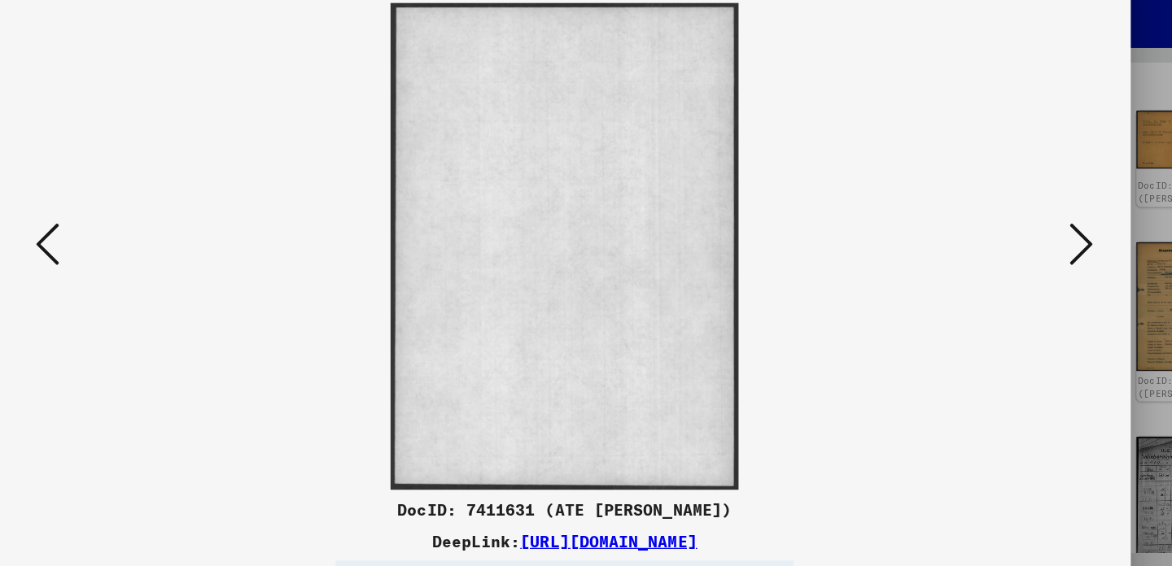
click at [1004, 221] on icon at bounding box center [1014, 240] width 20 height 39
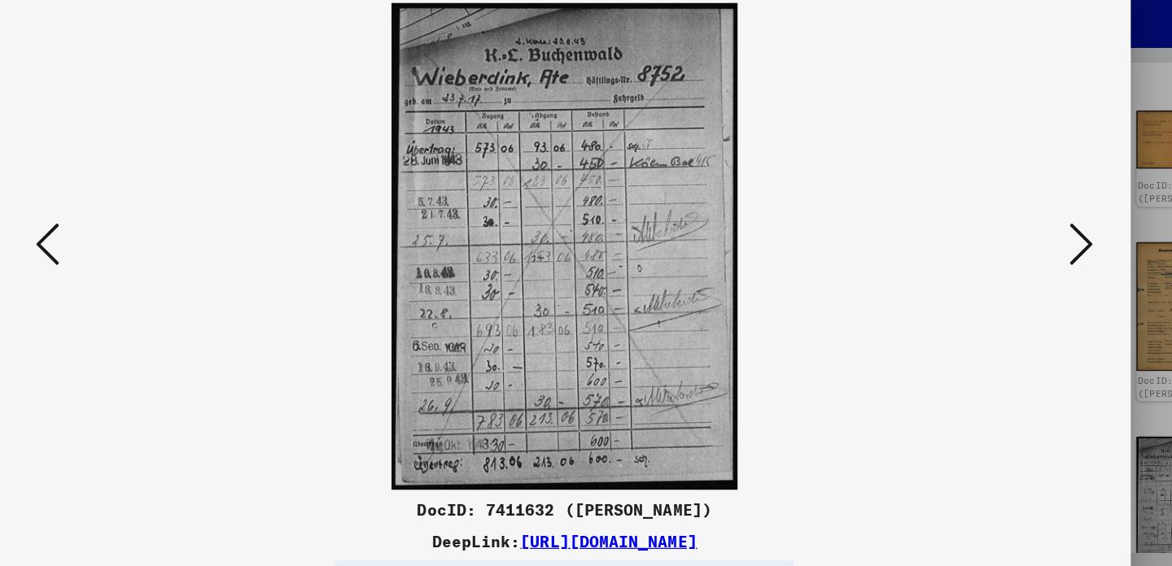
click at [1004, 221] on icon at bounding box center [1014, 240] width 20 height 39
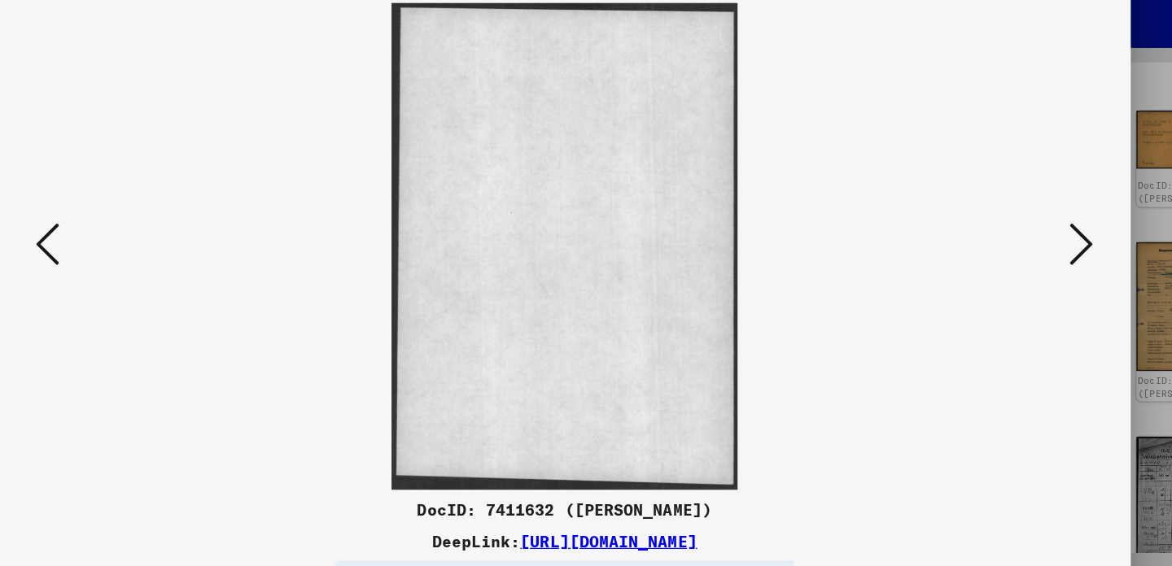
click at [1004, 221] on icon at bounding box center [1014, 240] width 20 height 39
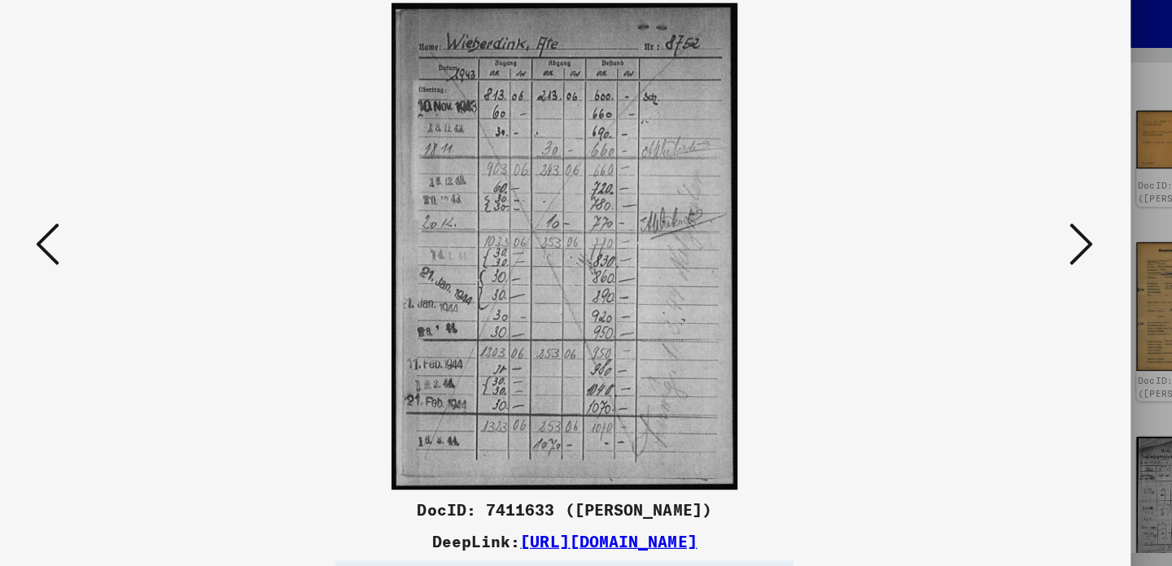
click at [1004, 221] on icon at bounding box center [1014, 240] width 20 height 39
